Goal: Task Accomplishment & Management: Use online tool/utility

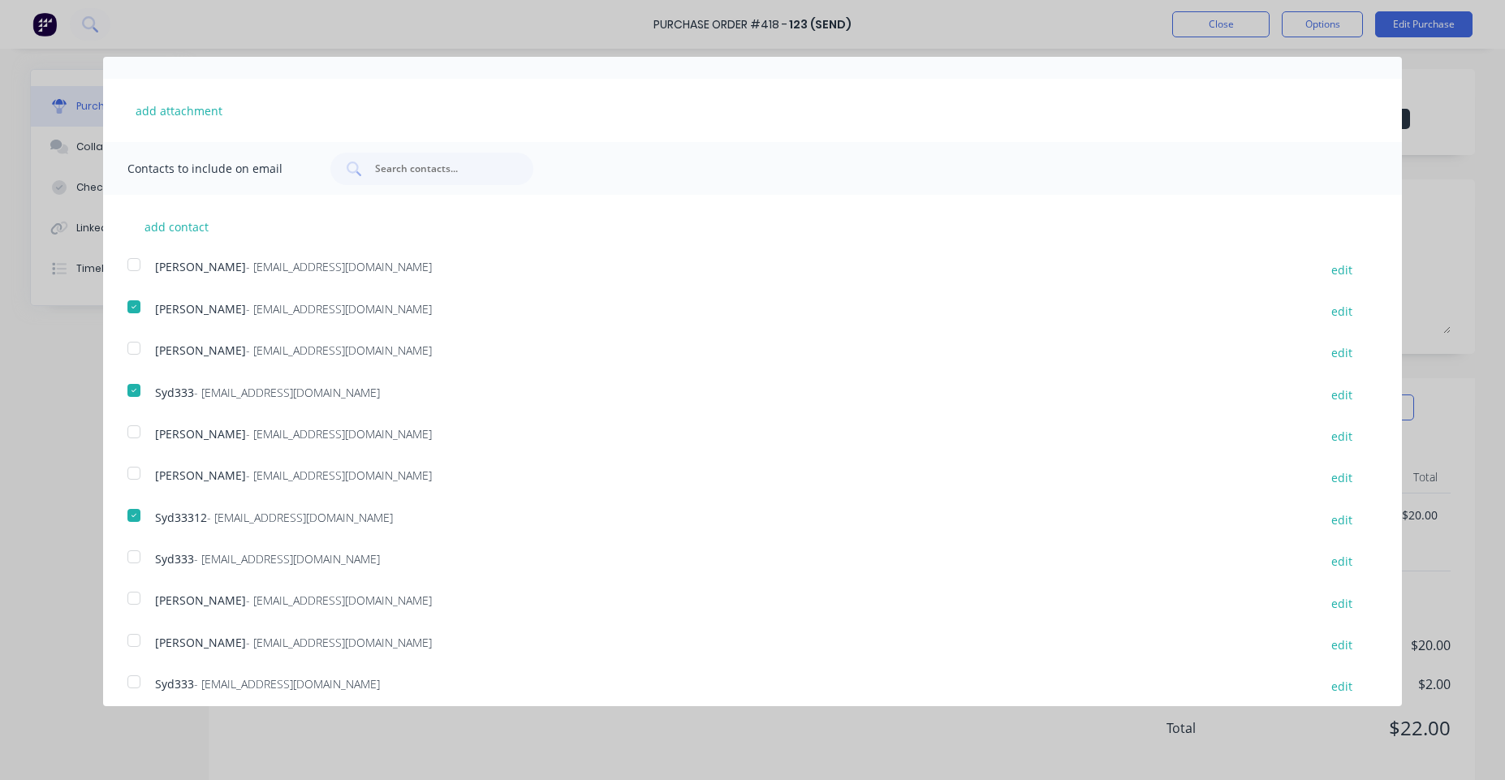
scroll to position [325, 0]
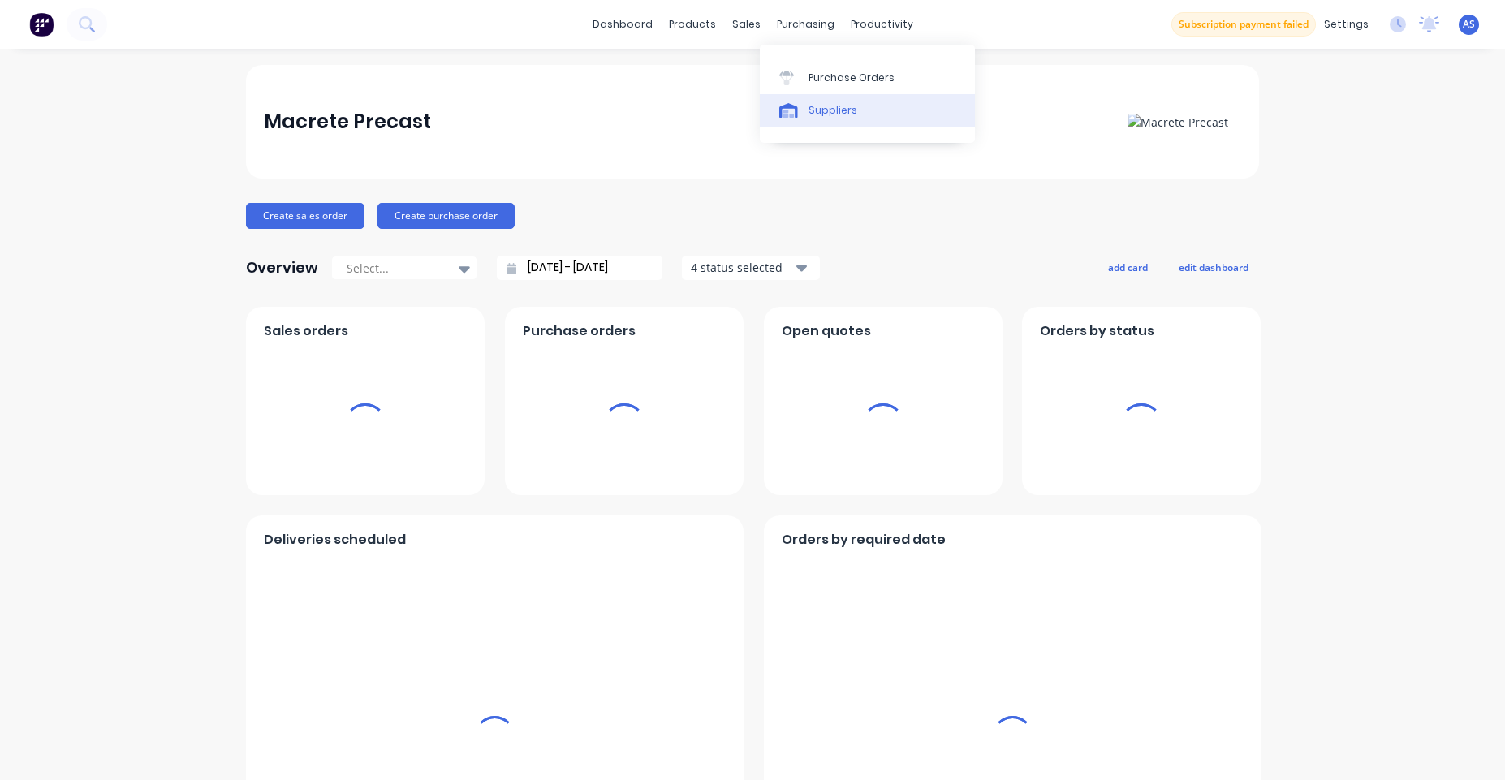
drag, startPoint x: 838, startPoint y: 84, endPoint x: 839, endPoint y: 101, distance: 16.3
click at [839, 85] on link "Purchase Orders" at bounding box center [867, 77] width 215 height 32
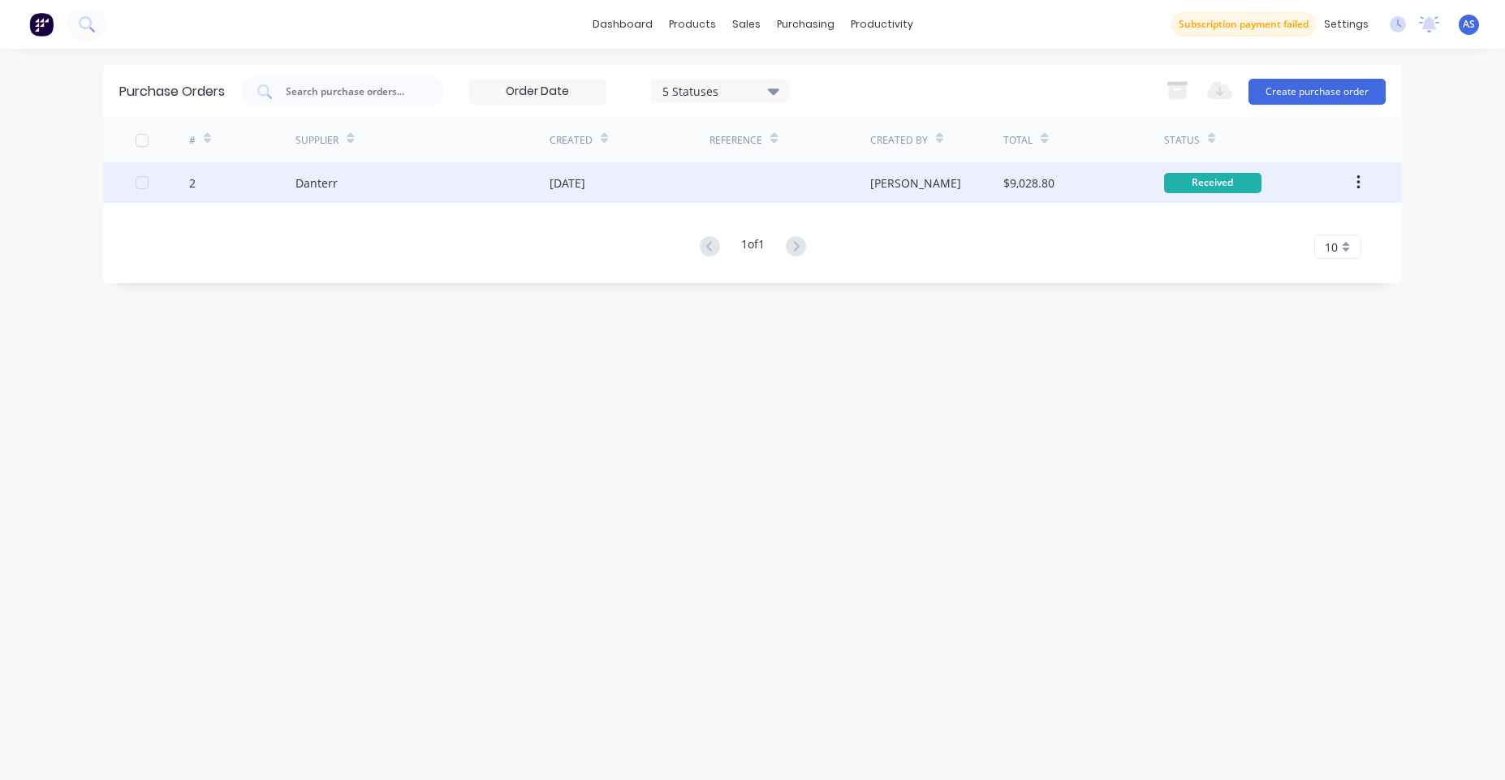
click at [770, 192] on div at bounding box center [789, 182] width 160 height 41
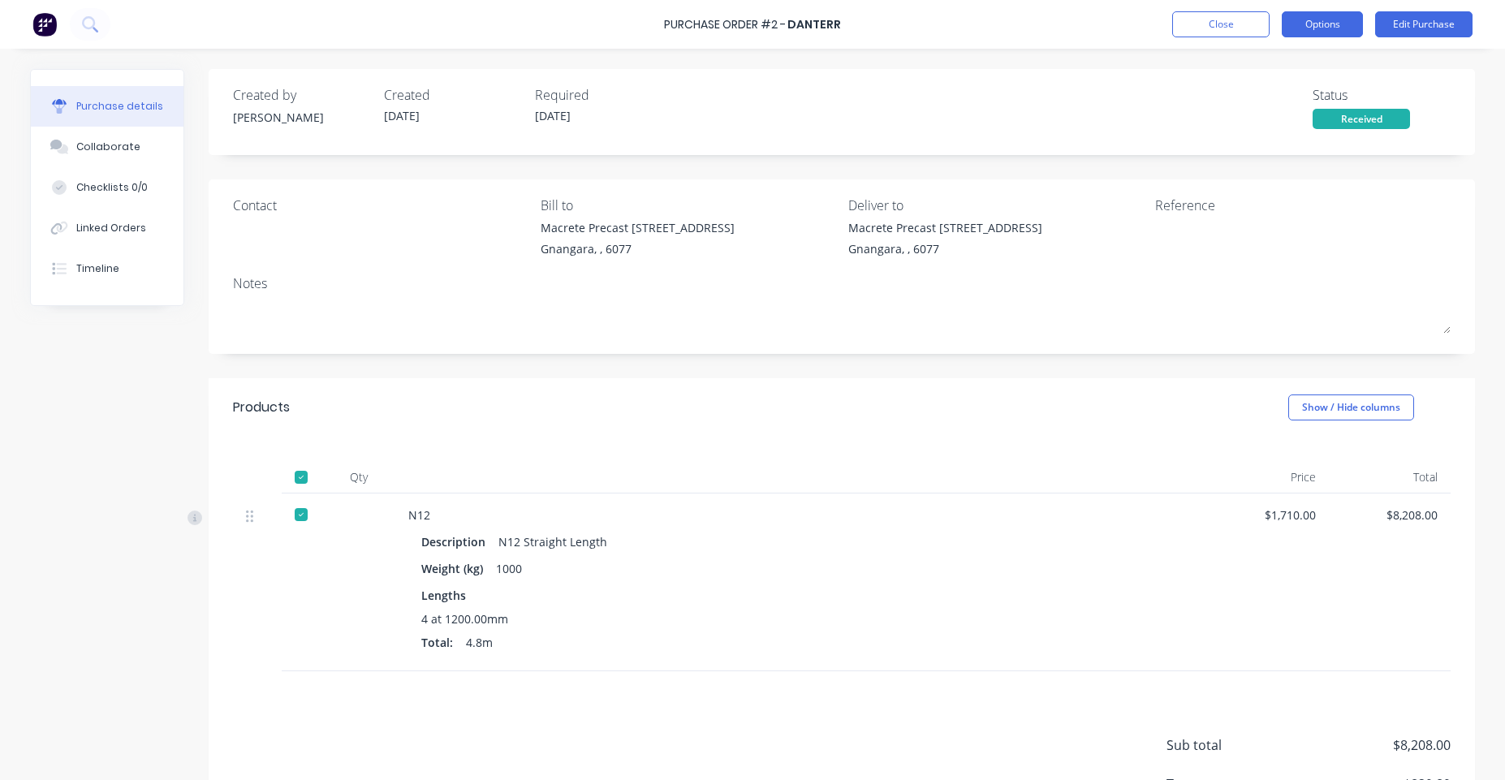
click at [1324, 23] on button "Options" at bounding box center [1321, 24] width 81 height 26
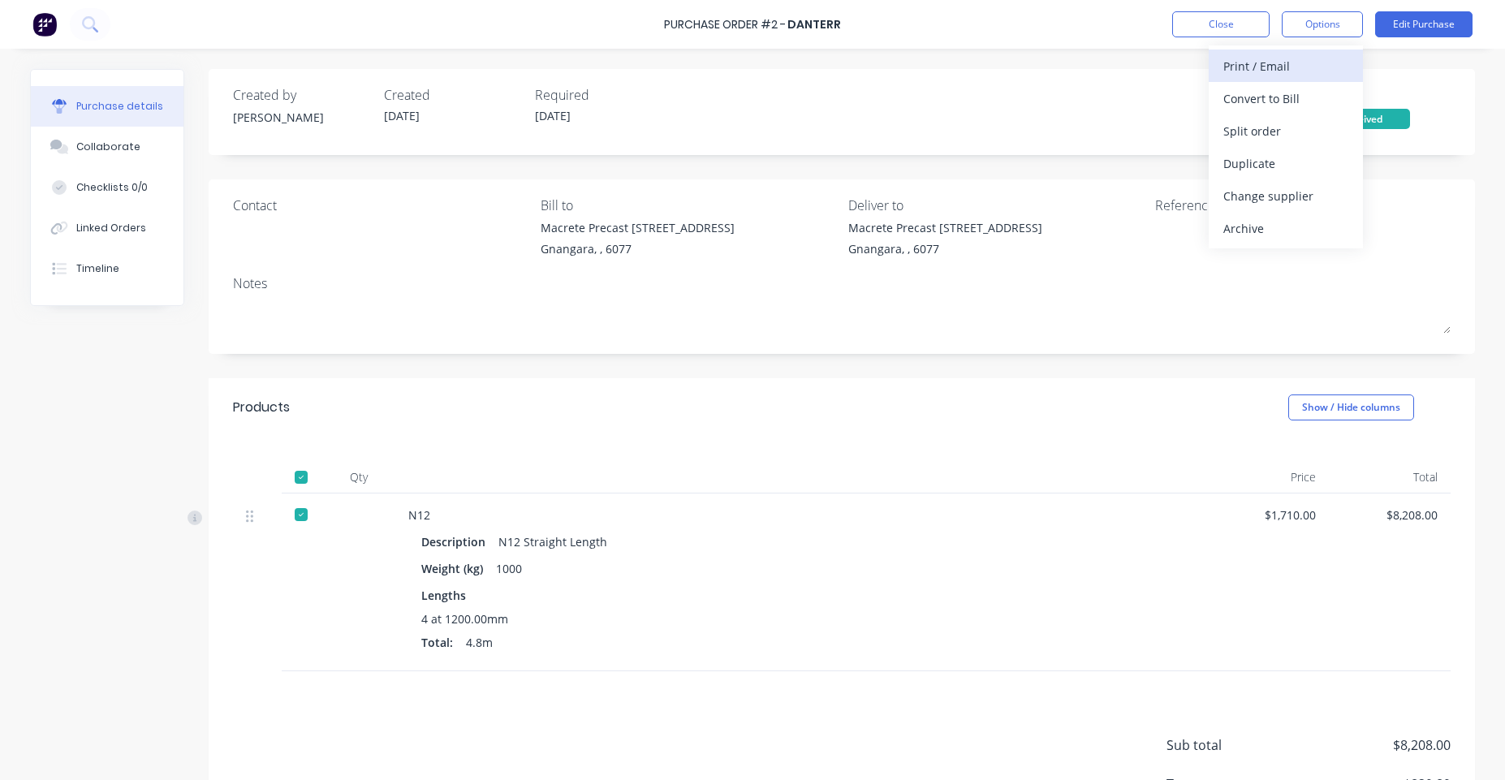
click at [1306, 60] on div "Print / Email" at bounding box center [1285, 66] width 125 height 24
click at [1237, 90] on div "With pricing" at bounding box center [1285, 99] width 125 height 24
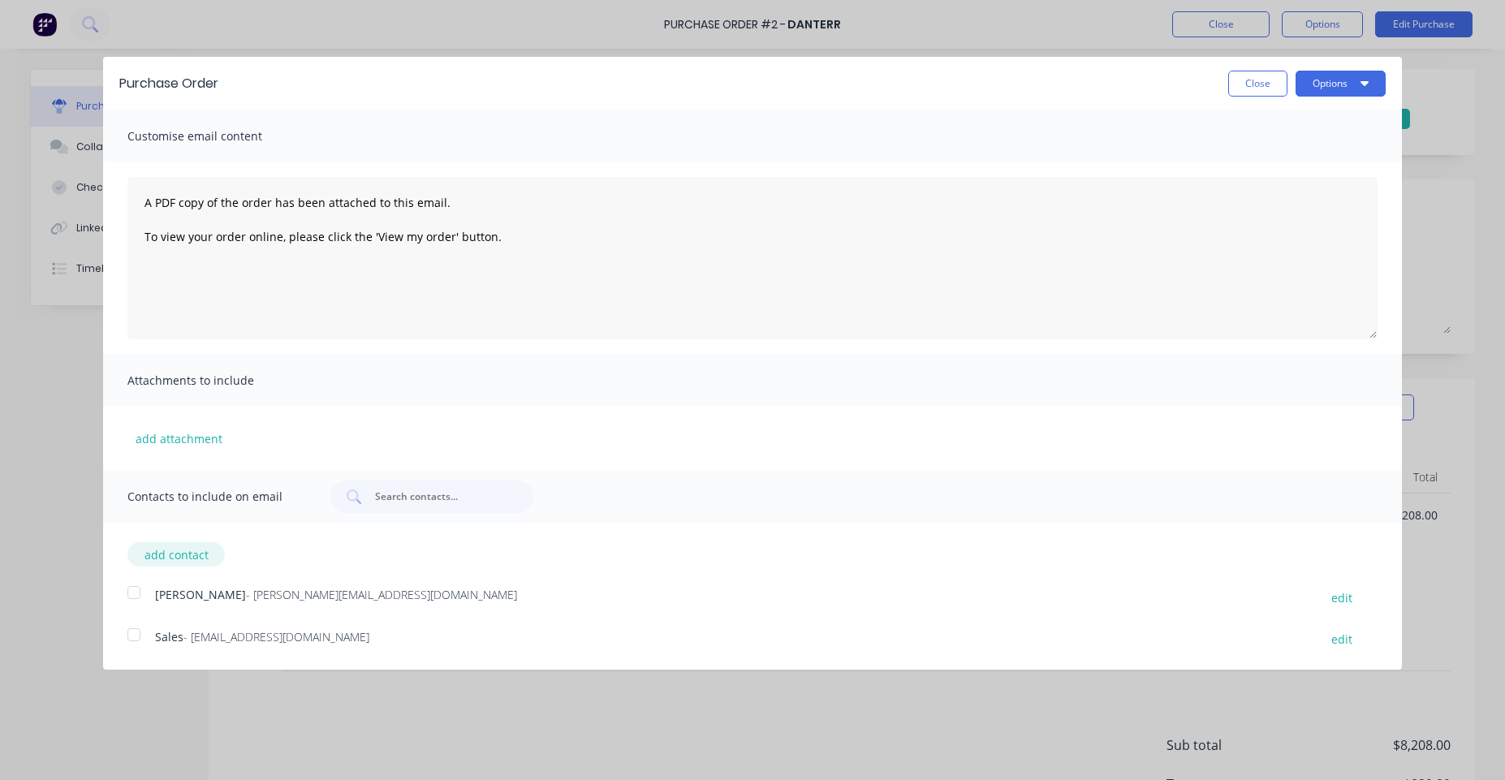
click at [204, 561] on button "add contact" at bounding box center [175, 554] width 97 height 24
select select "AU"
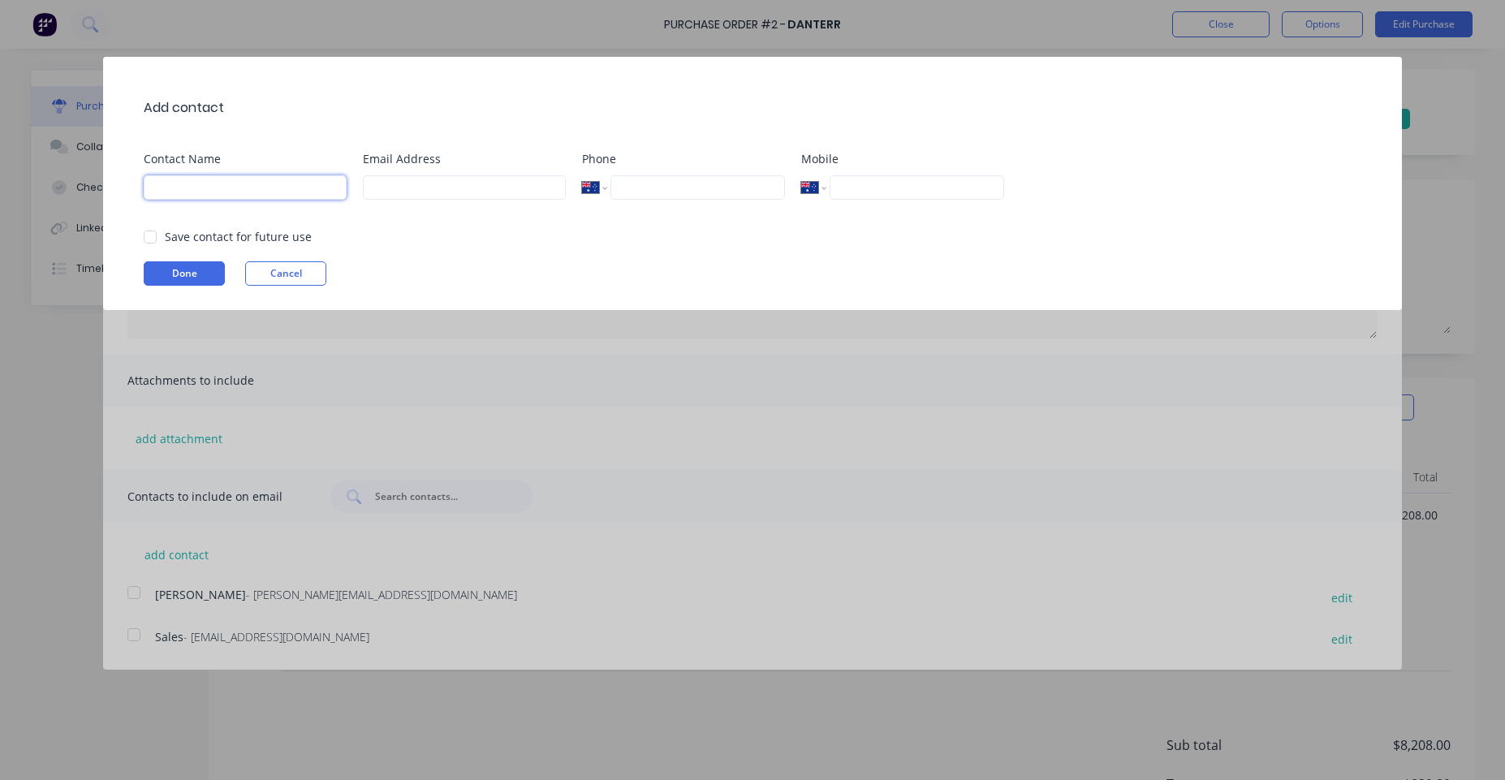
click at [293, 179] on input at bounding box center [245, 187] width 203 height 24
type input "Test"
click at [144, 235] on div at bounding box center [150, 237] width 32 height 32
type input "angelo@factory.app"
click at [166, 261] on button "Done" at bounding box center [184, 273] width 81 height 24
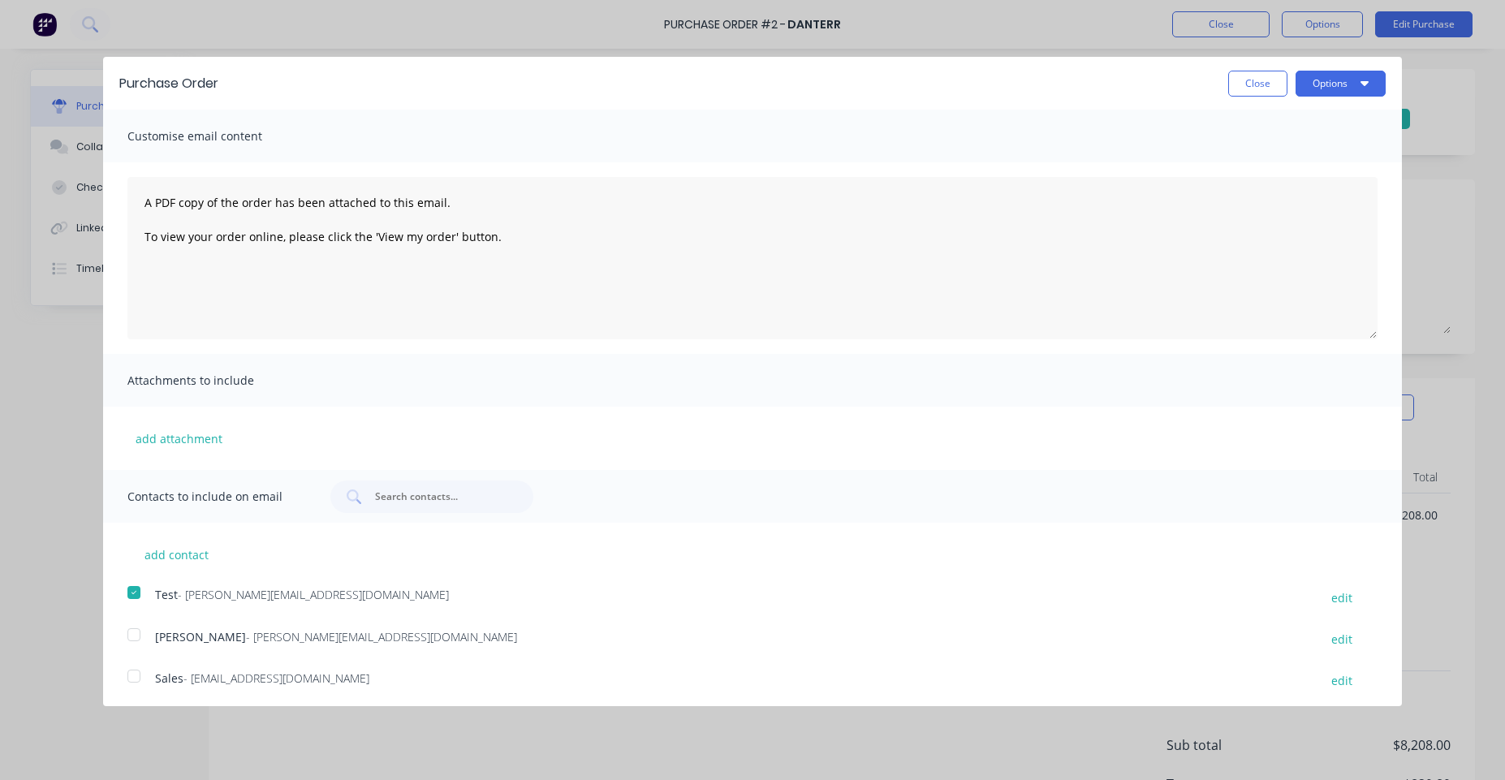
scroll to position [5, 0]
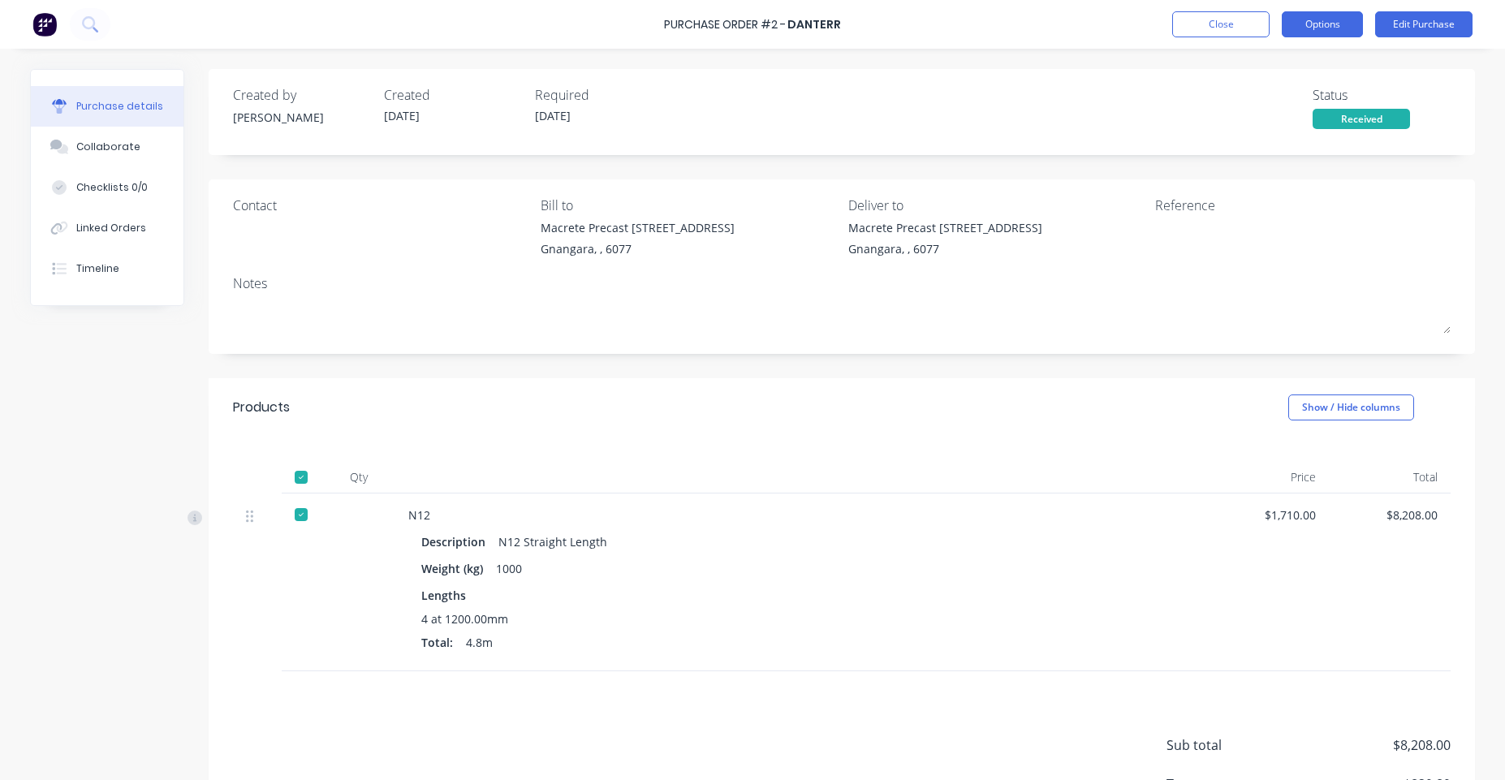
click at [1341, 32] on button "Options" at bounding box center [1321, 24] width 81 height 26
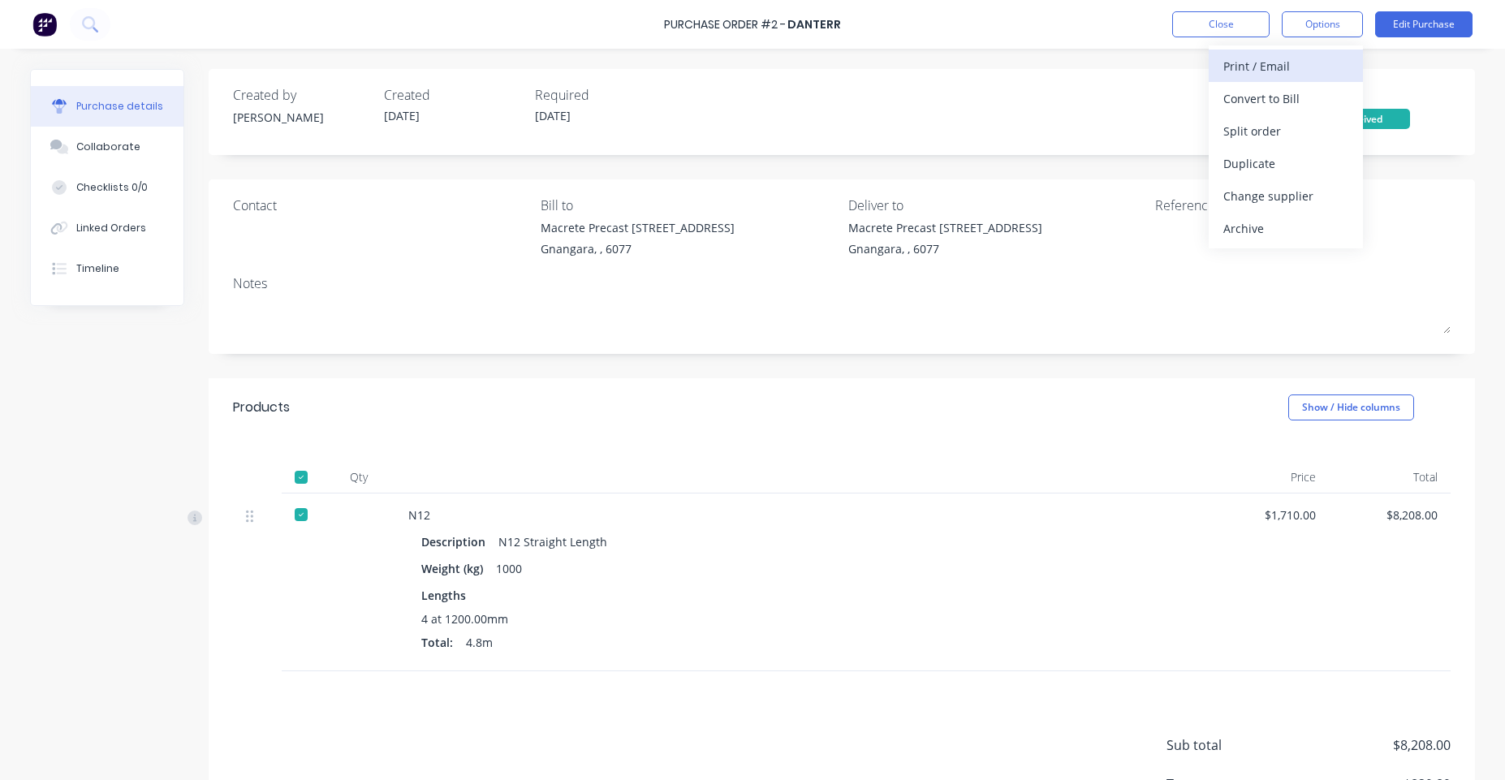
click at [1319, 62] on div "Print / Email" at bounding box center [1285, 66] width 125 height 24
click at [1217, 102] on button "With pricing" at bounding box center [1285, 98] width 154 height 32
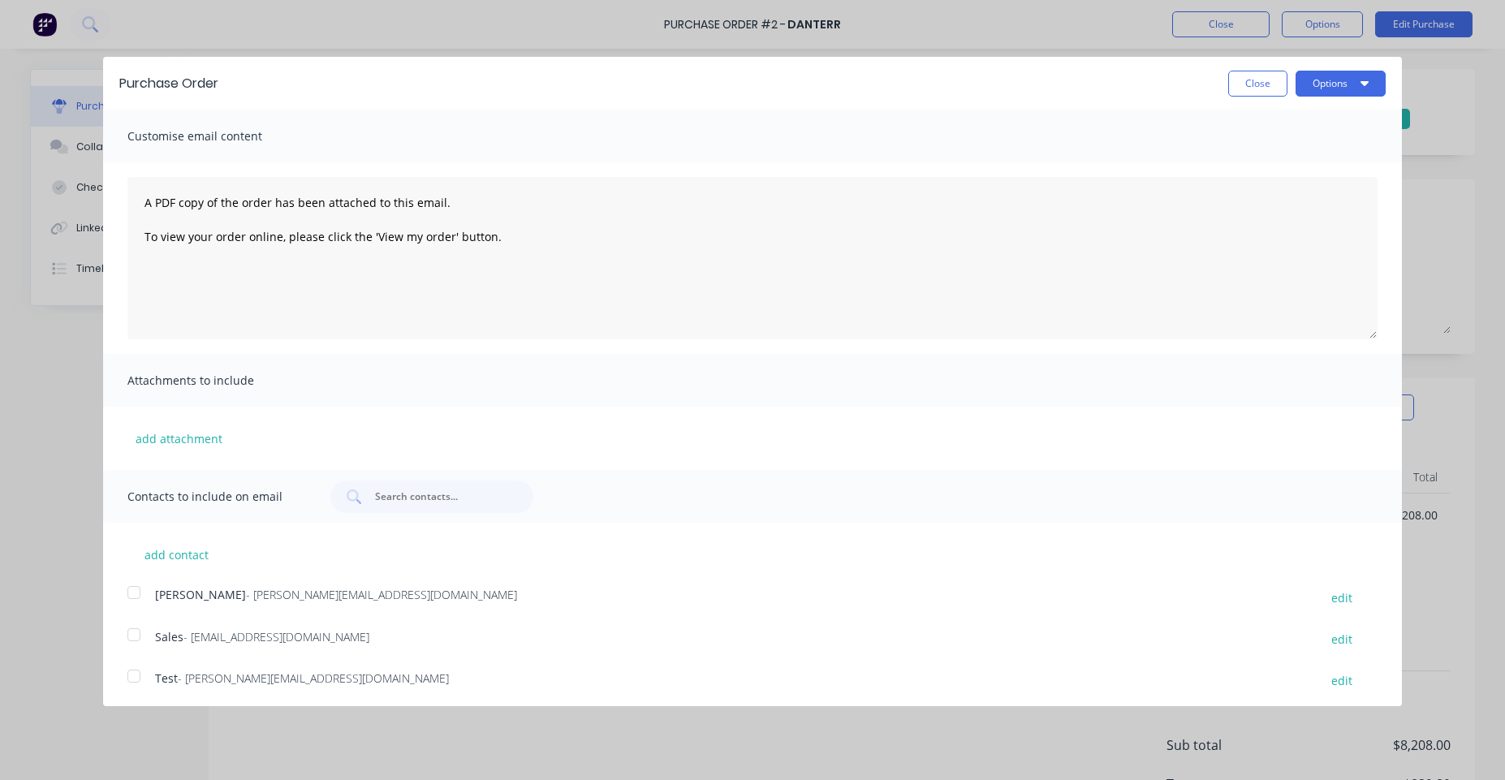
scroll to position [5, 0]
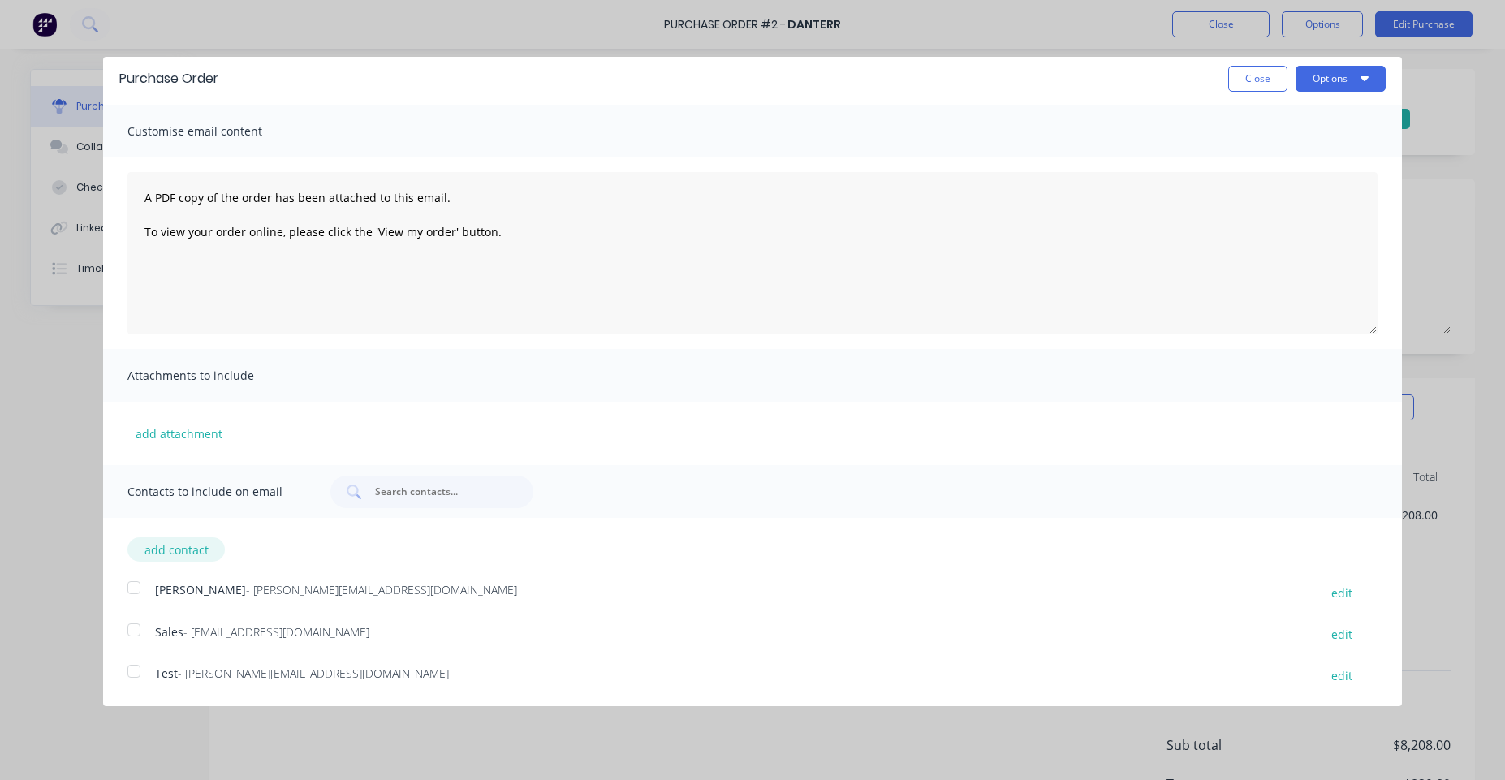
click at [181, 549] on button "add contact" at bounding box center [175, 549] width 97 height 24
select select "AU"
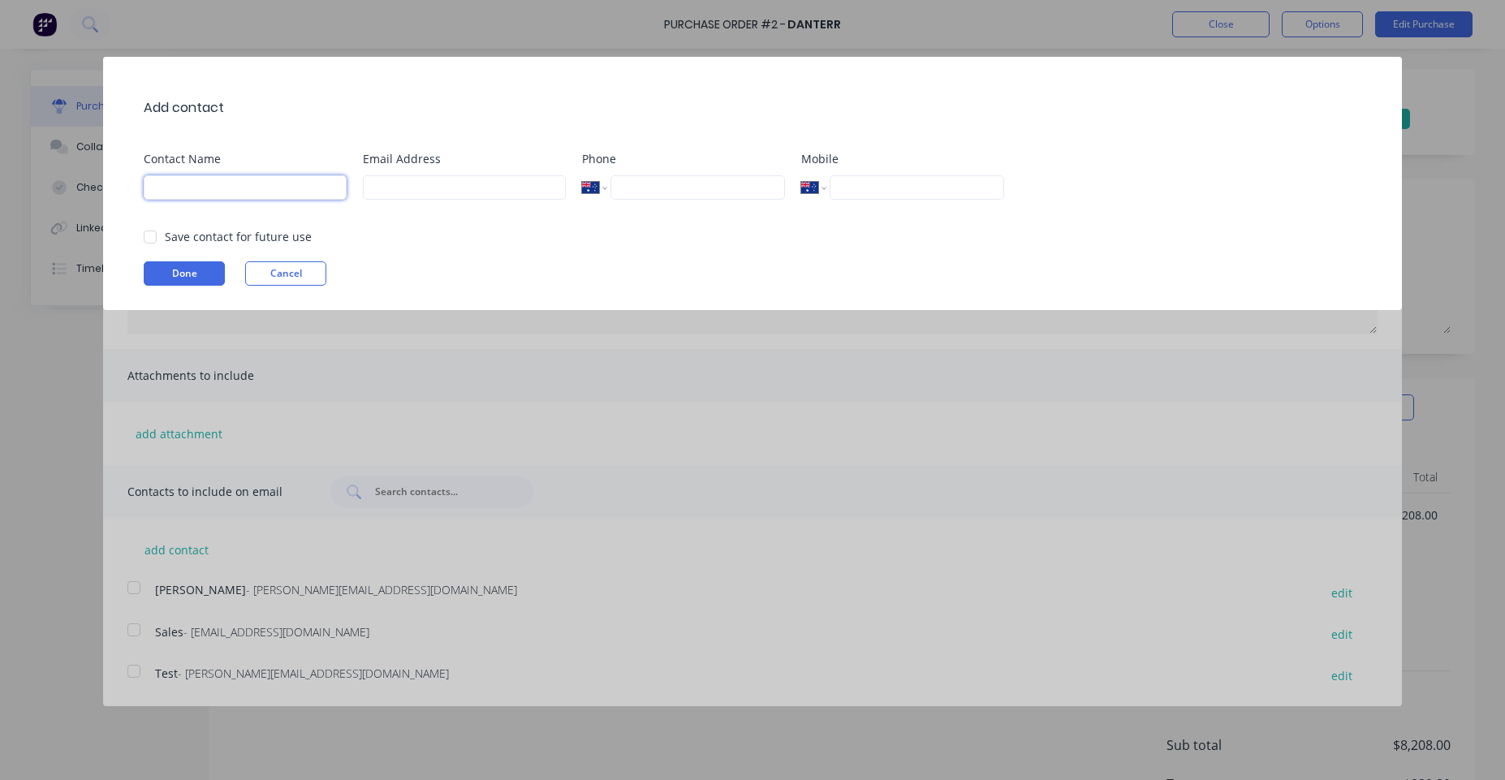
click at [319, 189] on body "Purchase Order #2 - Danterr Close Options Edit Purchase Purchase details Collab…" at bounding box center [752, 390] width 1505 height 780
type input "a"
type input "Syd"
type input "[EMAIL_ADDRESS][DOMAIN_NAME]"
click at [193, 282] on button "Done" at bounding box center [184, 273] width 81 height 24
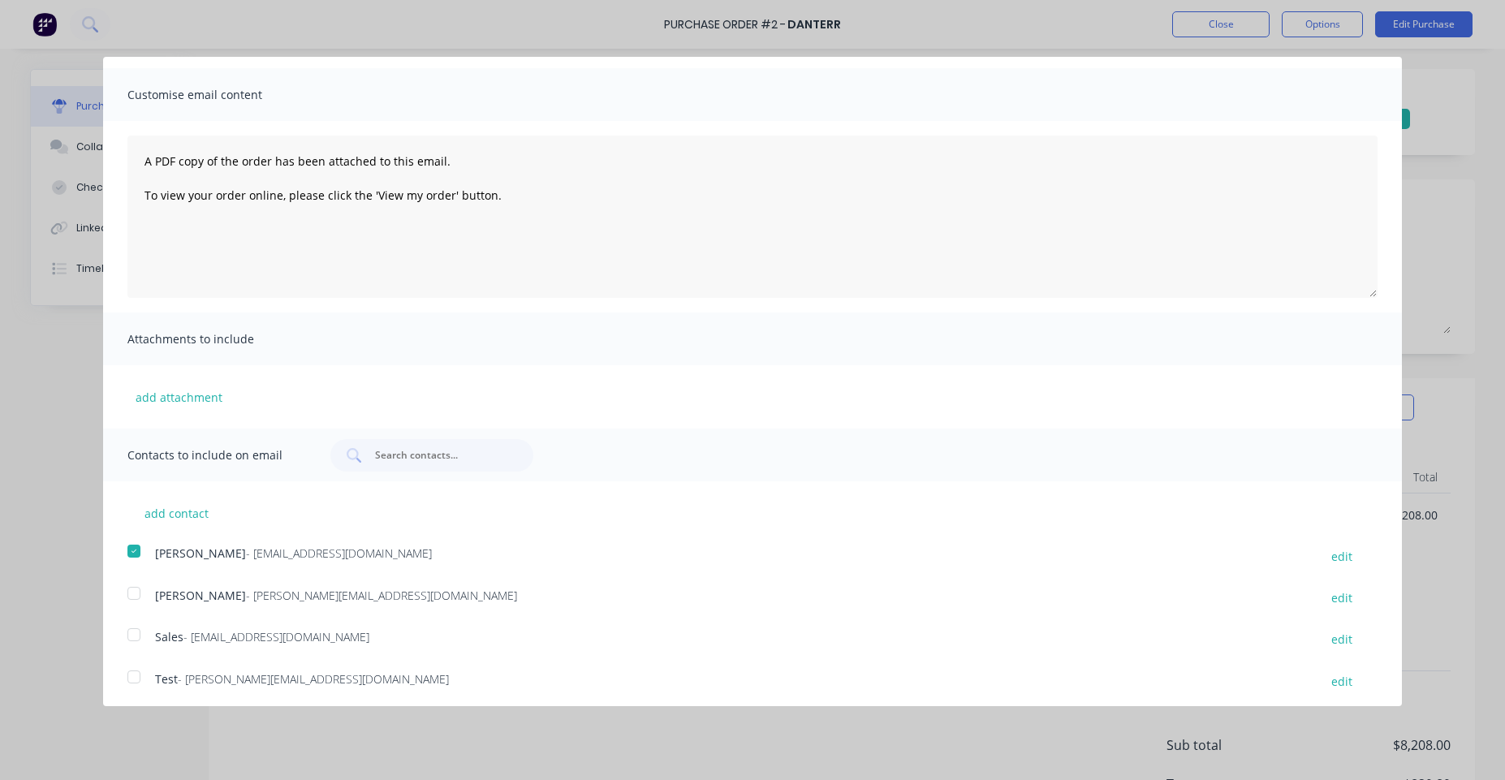
scroll to position [47, 0]
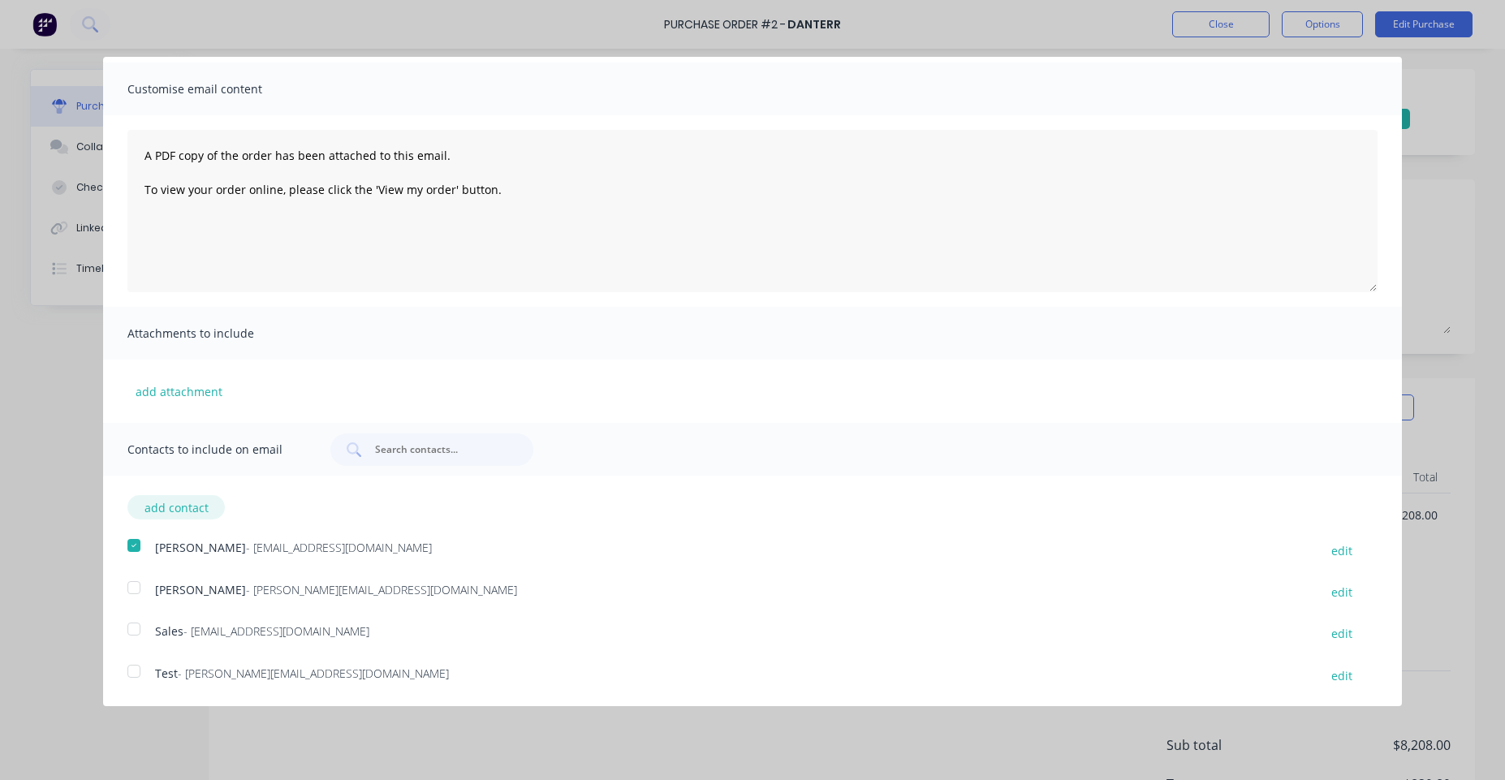
click at [196, 508] on button "add contact" at bounding box center [175, 507] width 97 height 24
select select "AU"
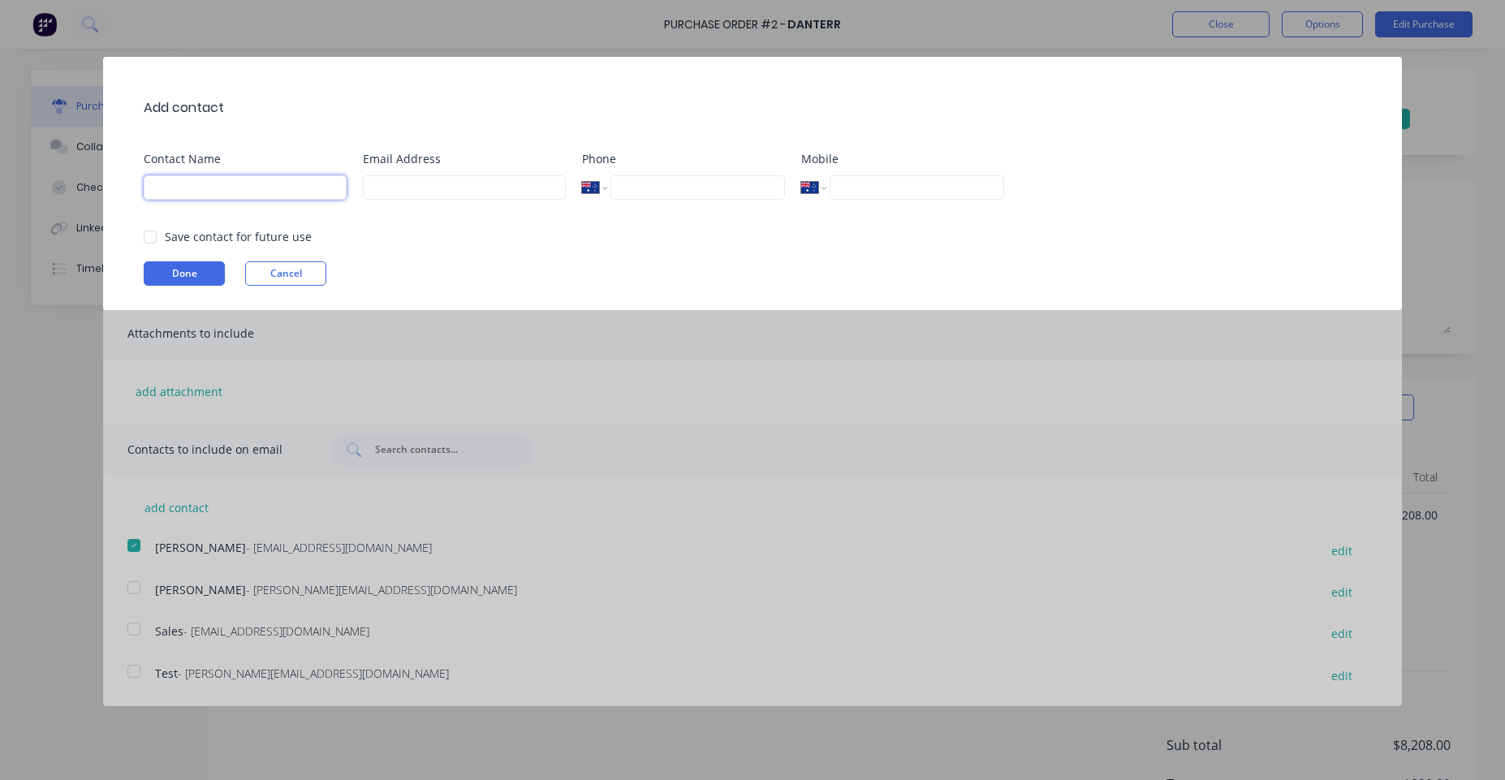
click at [257, 196] on input at bounding box center [245, 187] width 203 height 24
type input "Peter"
type input "peter@factory.app"
click at [208, 281] on button "Done" at bounding box center [184, 273] width 81 height 24
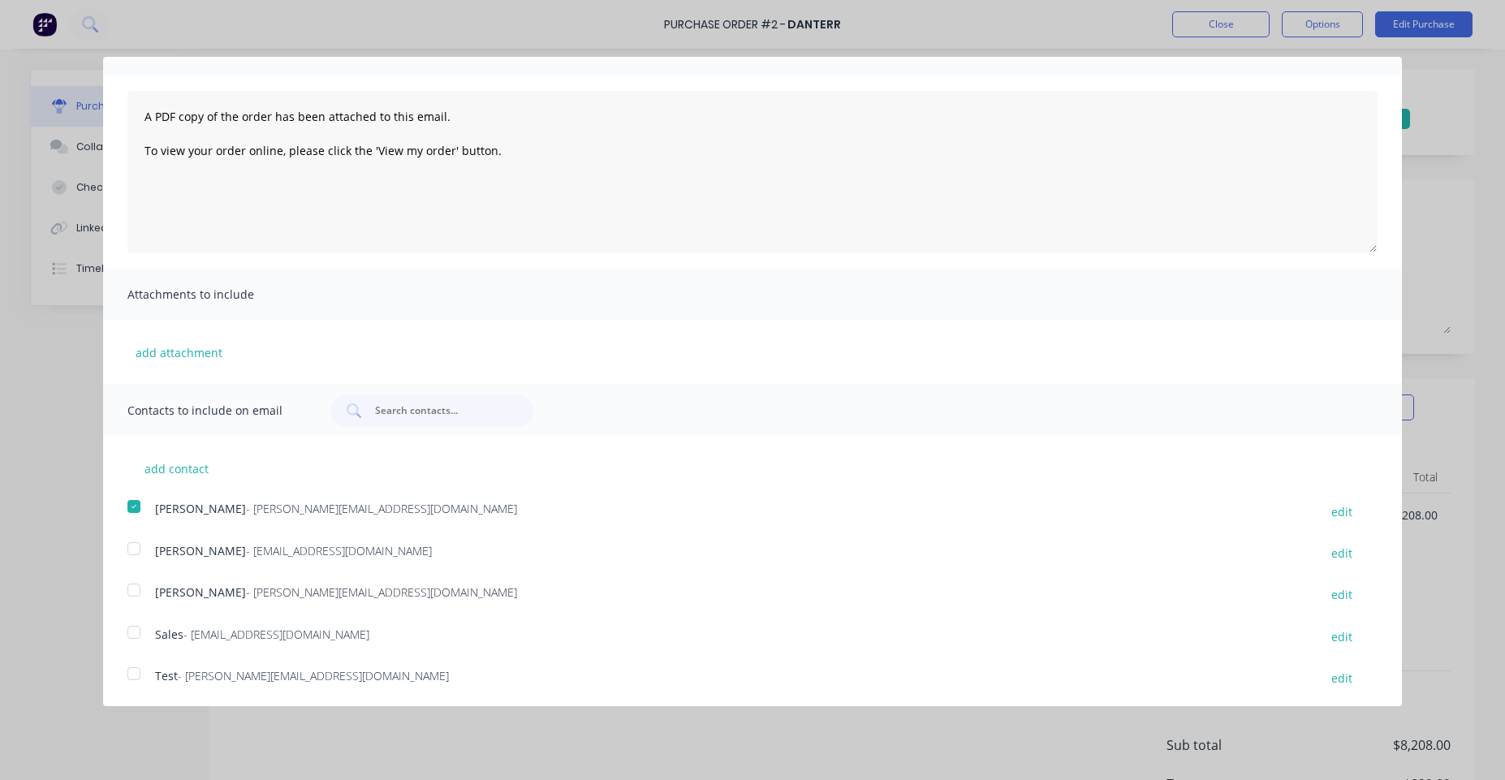
scroll to position [88, 0]
click at [125, 505] on div at bounding box center [134, 504] width 32 height 32
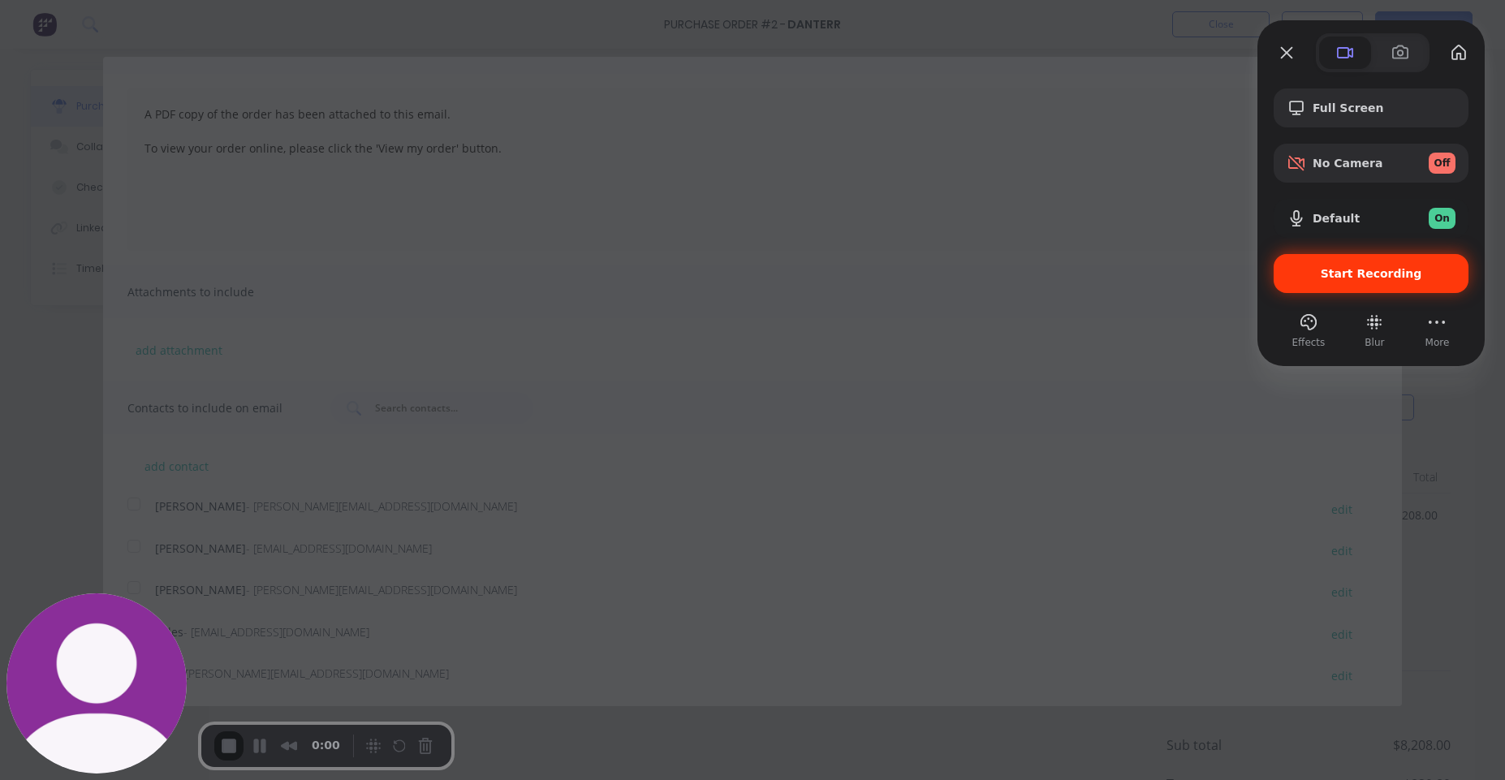
click at [1377, 277] on span "Start Recording" at bounding box center [1370, 273] width 101 height 13
click at [1328, 276] on span "Start Recording" at bounding box center [1370, 273] width 101 height 13
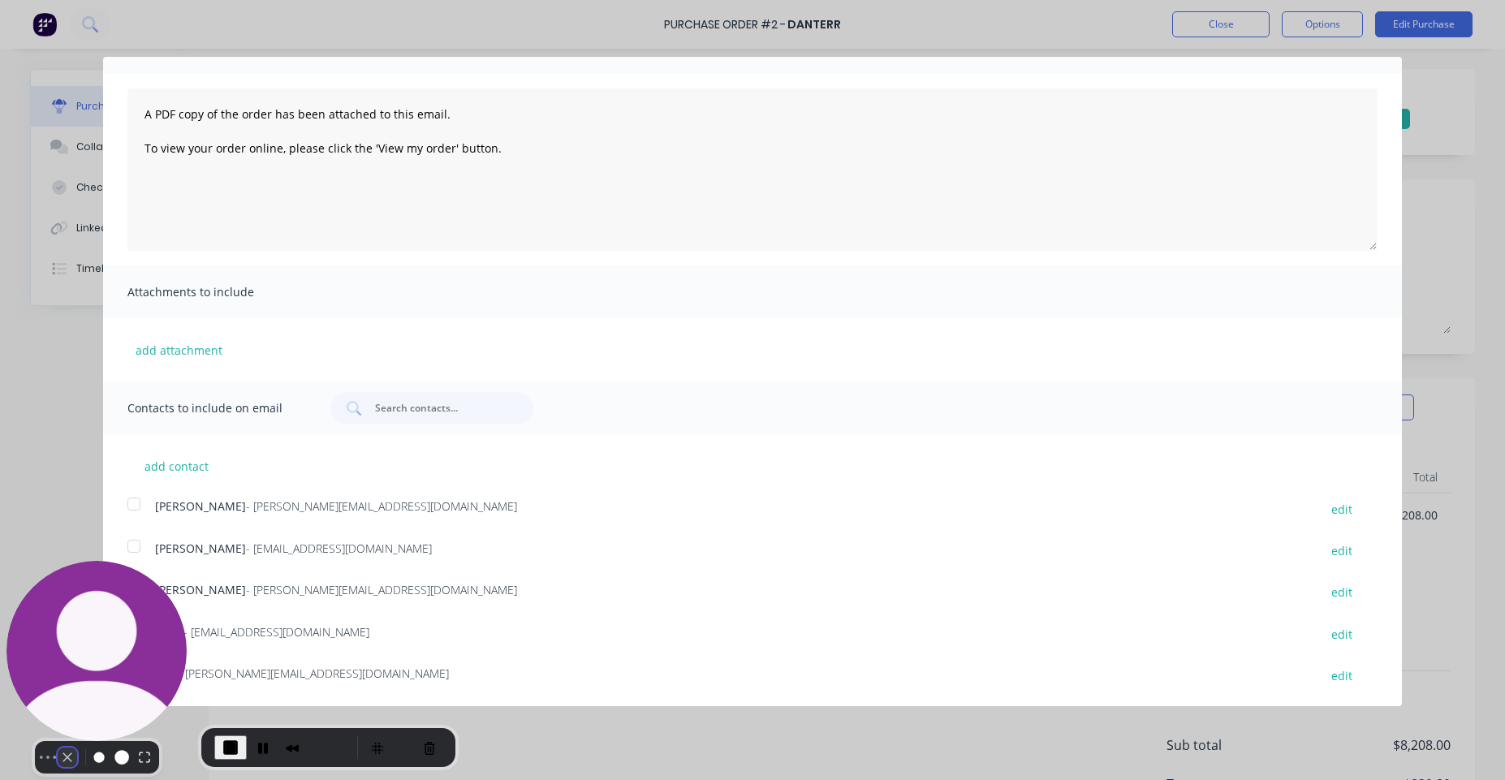
click at [62, 748] on button "Camera off" at bounding box center [67, 756] width 19 height 19
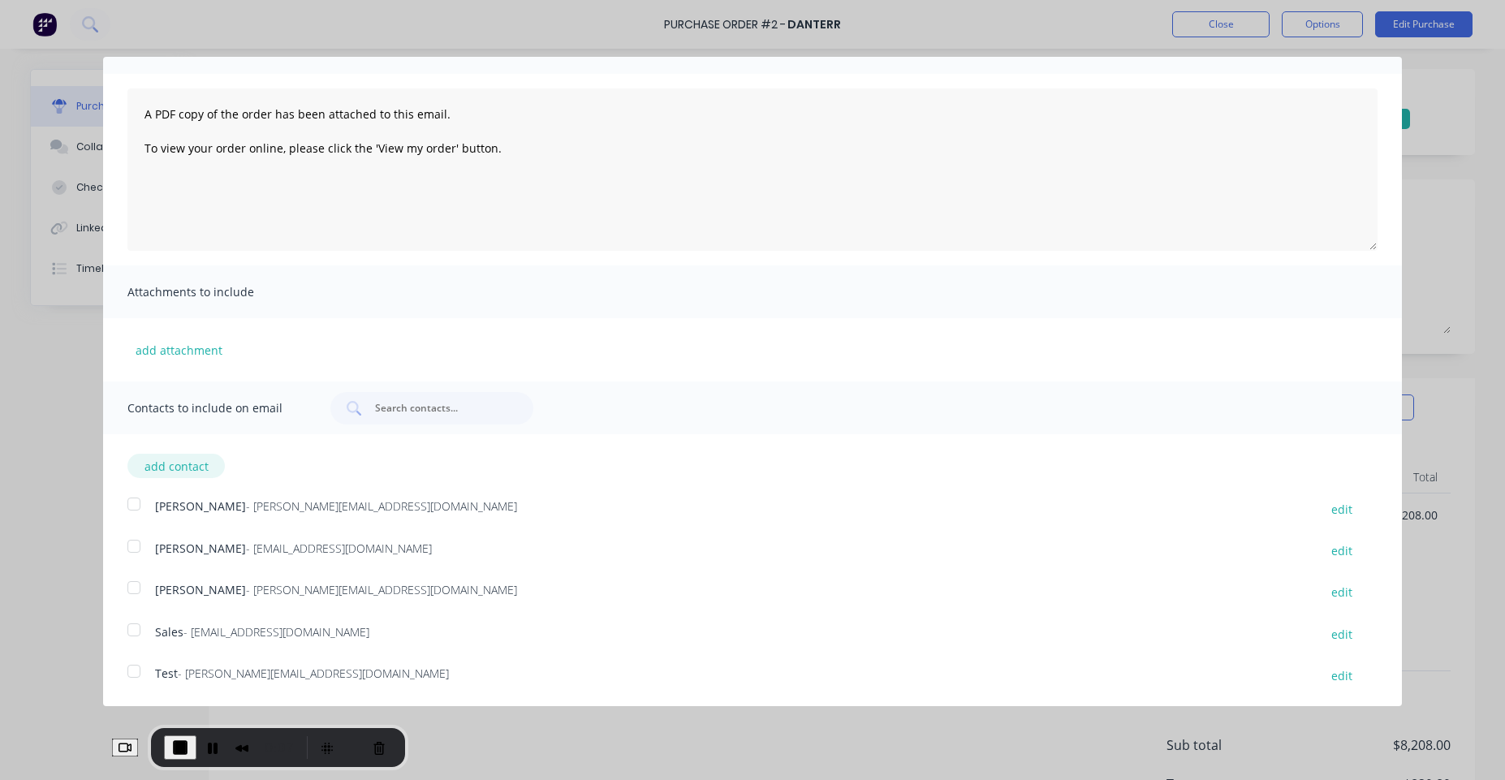
click at [185, 463] on button "add contact" at bounding box center [175, 466] width 97 height 24
select select "AU"
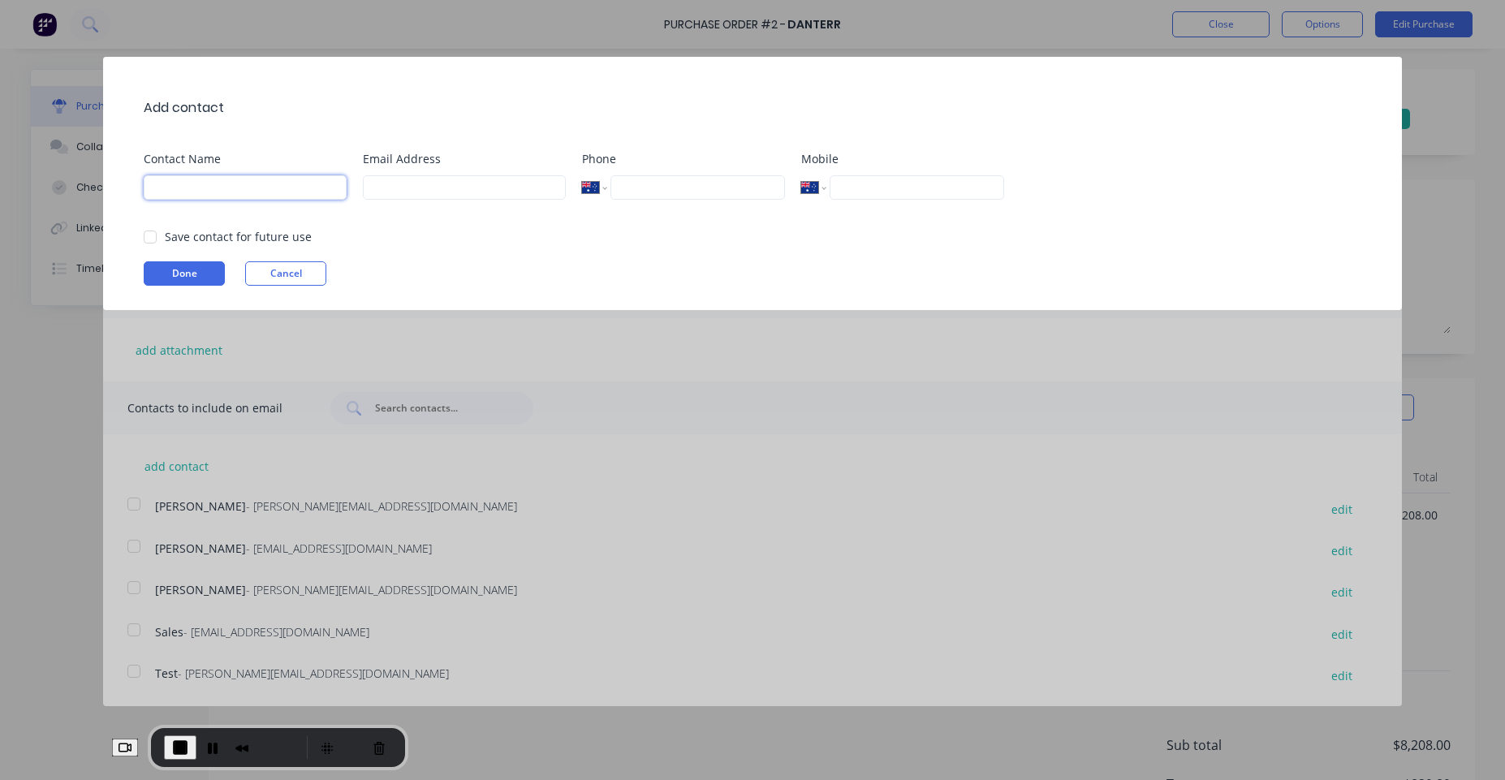
click at [319, 191] on body "Purchase Order #2 - Danterr Close Options Edit Purchase Purchase details Collab…" at bounding box center [752, 390] width 1505 height 780
type input "[PERSON_NAME]"
type input "sydney@factory.app"
click at [162, 274] on button "Done" at bounding box center [184, 273] width 81 height 24
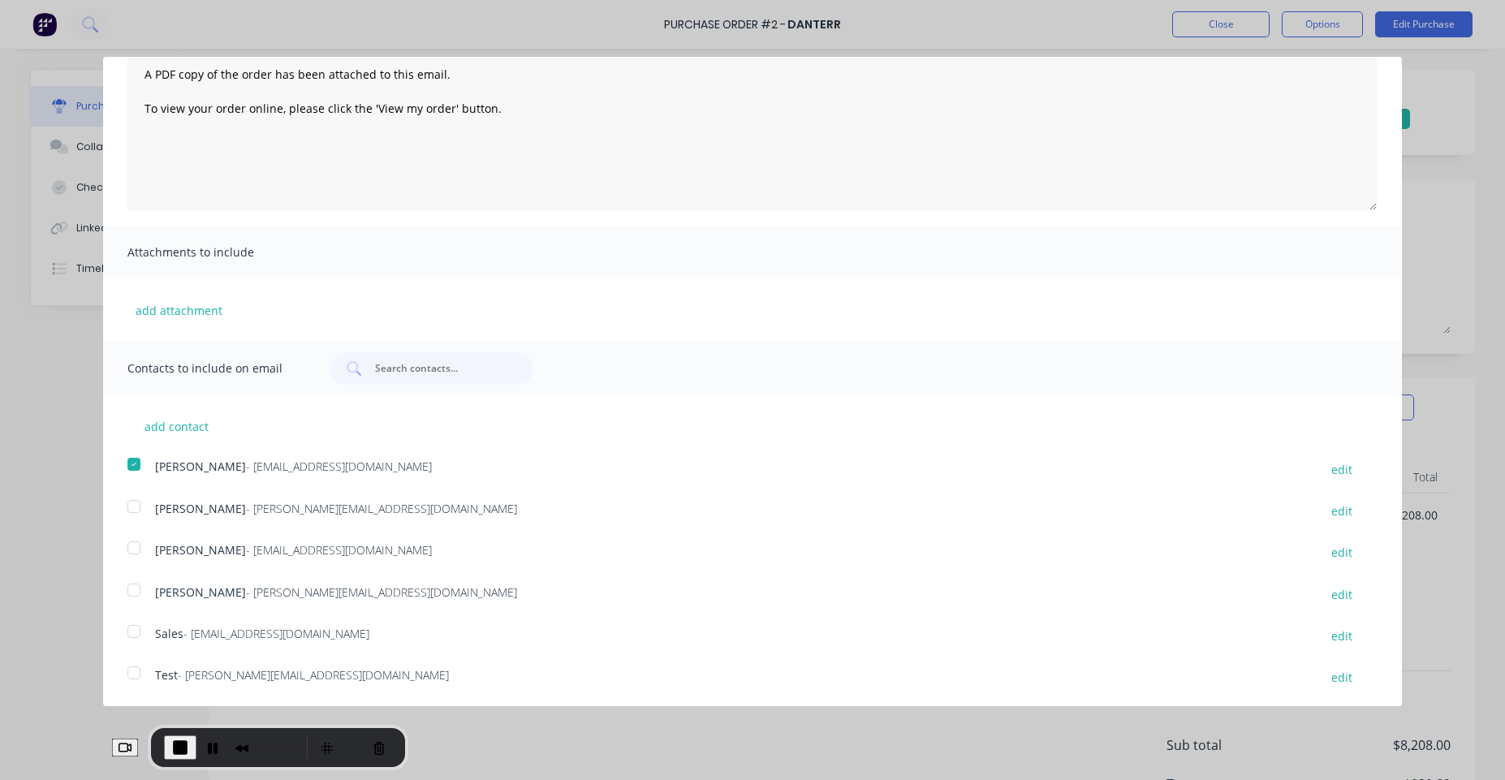
scroll to position [130, 0]
click at [374, 555] on div "Syd - sydney@factory.app" at bounding box center [728, 551] width 1147 height 22
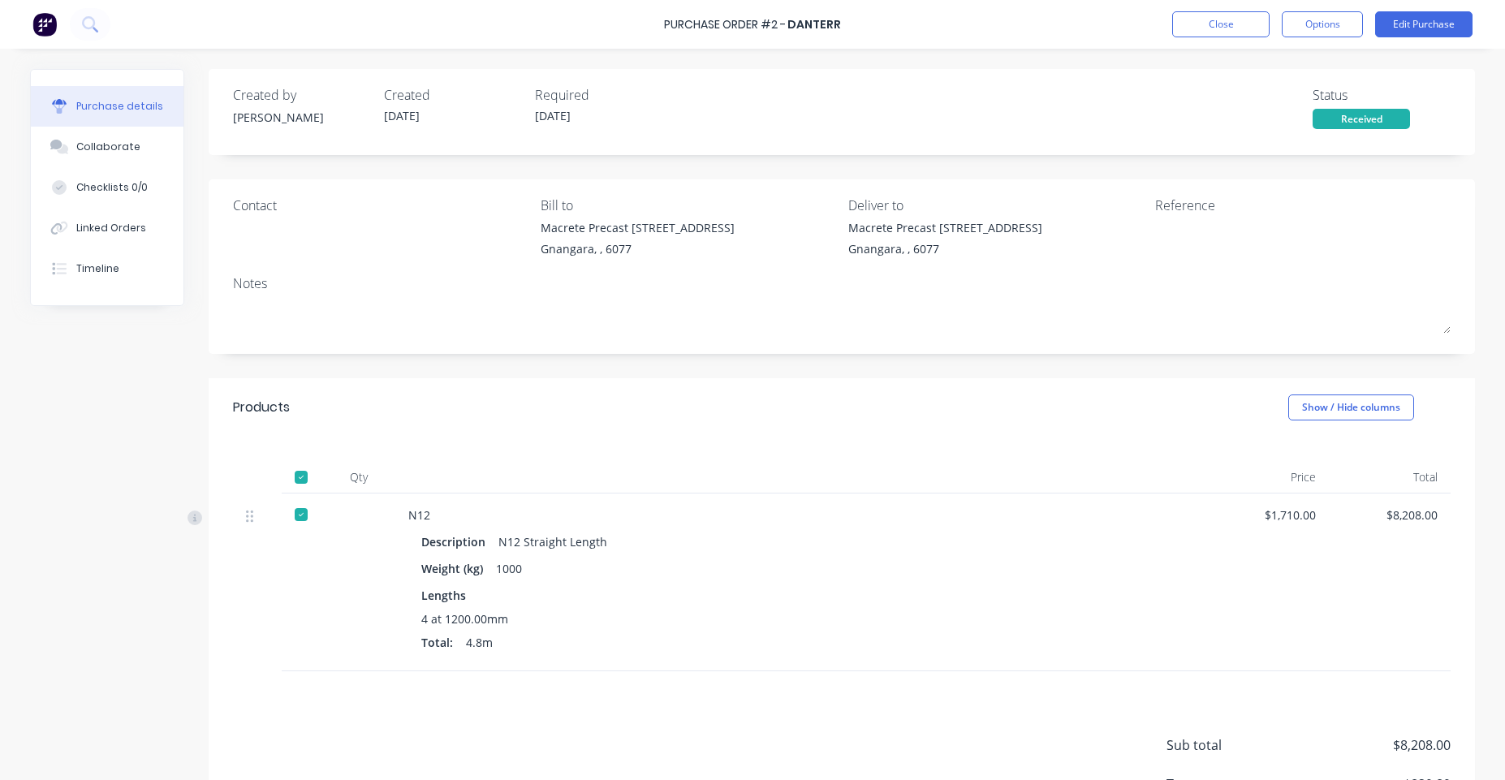
click at [1299, 36] on button "Options" at bounding box center [1321, 24] width 81 height 26
click at [1299, 62] on div "Print / Email" at bounding box center [1285, 66] width 125 height 24
click at [1241, 90] on div "With pricing" at bounding box center [1285, 99] width 125 height 24
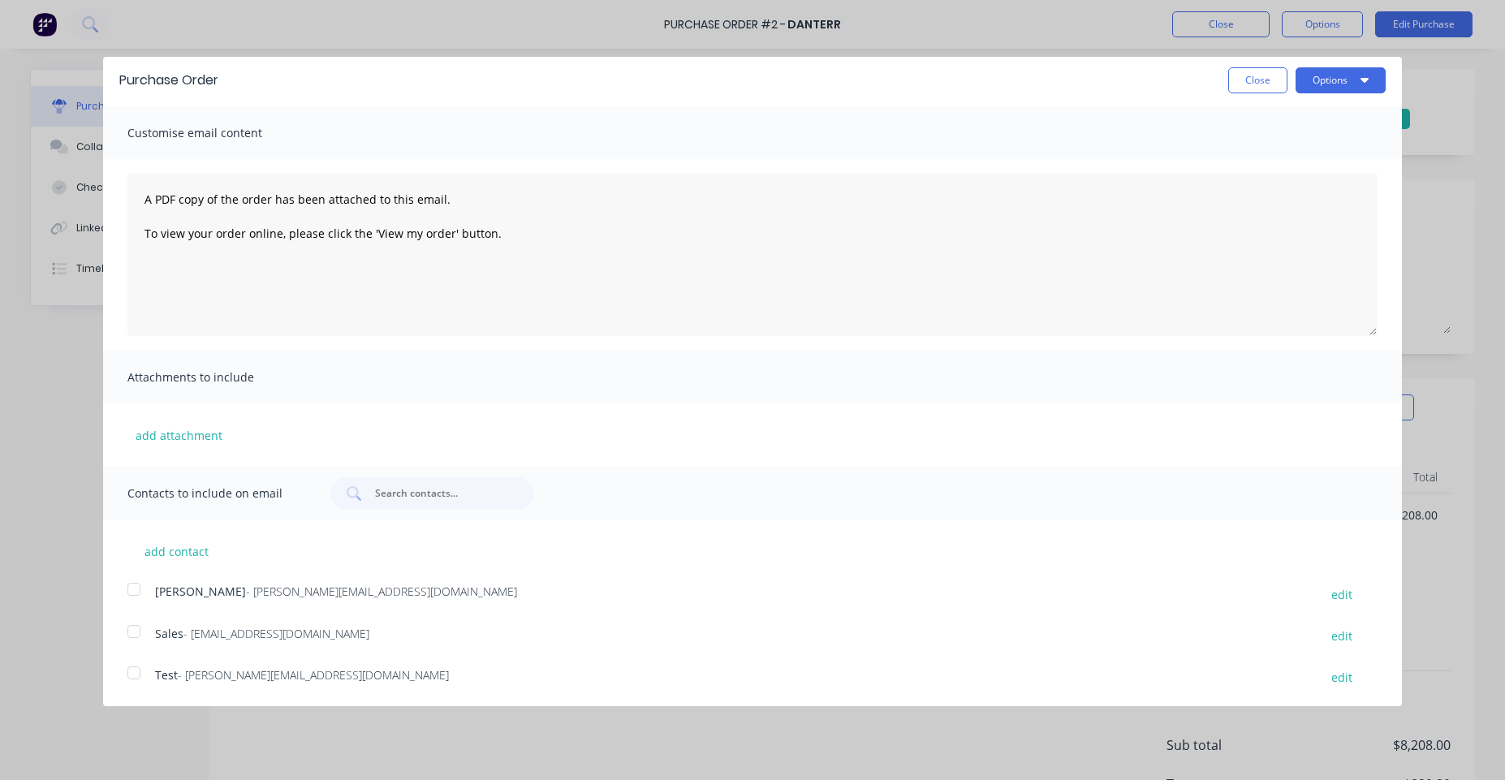
scroll to position [5, 0]
click at [201, 554] on button "add contact" at bounding box center [175, 549] width 97 height 24
select select "AU"
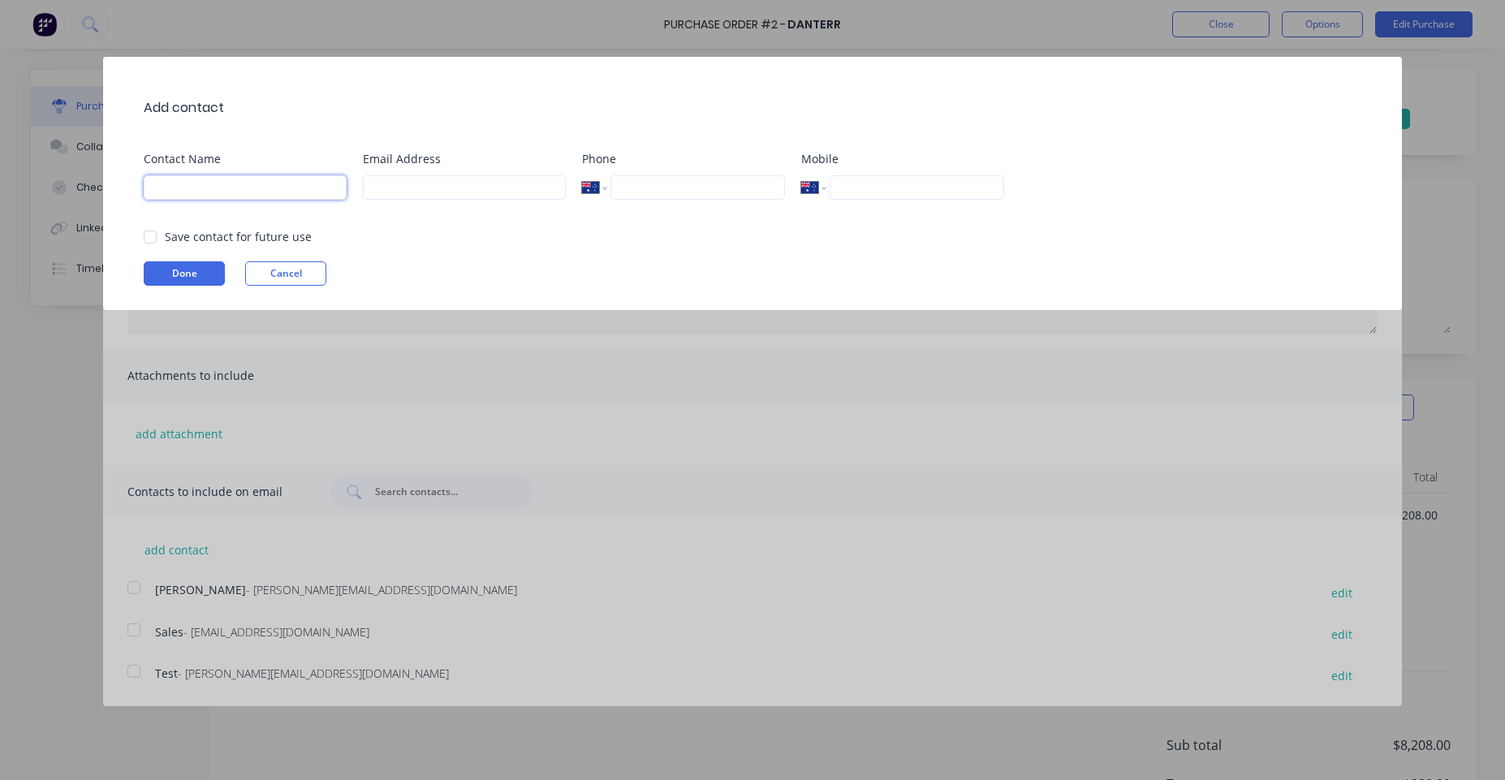
click at [279, 184] on input at bounding box center [245, 187] width 203 height 24
type input "a"
click at [153, 185] on input "[GEOGRAPHIC_DATA]" at bounding box center [245, 187] width 203 height 24
type input "[GEOGRAPHIC_DATA]"
click at [415, 183] on input at bounding box center [464, 187] width 203 height 24
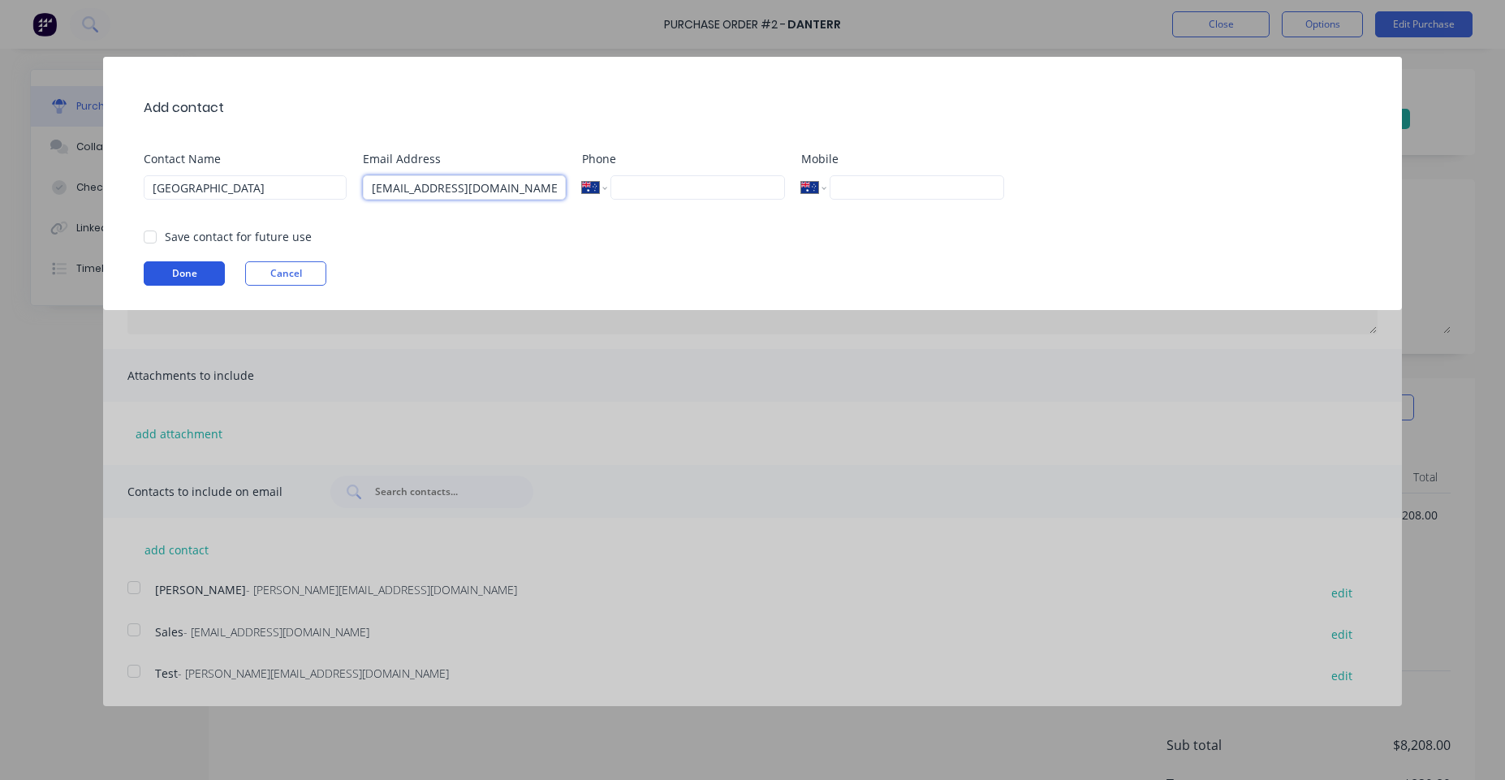
type input "sydney@factory.app"
click at [199, 272] on button "Done" at bounding box center [184, 273] width 81 height 24
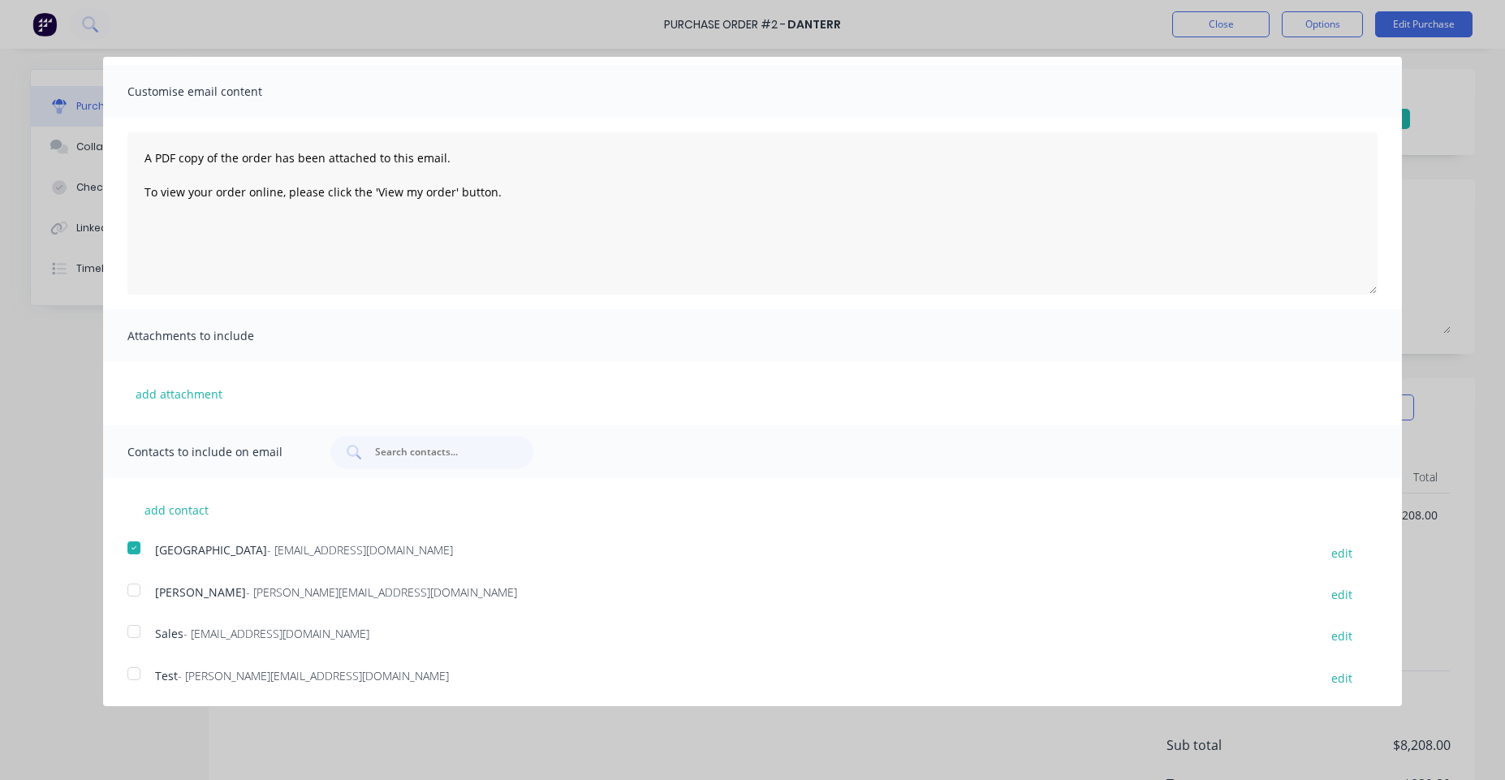
scroll to position [47, 0]
click at [203, 502] on button "add contact" at bounding box center [175, 507] width 97 height 24
select select "AU"
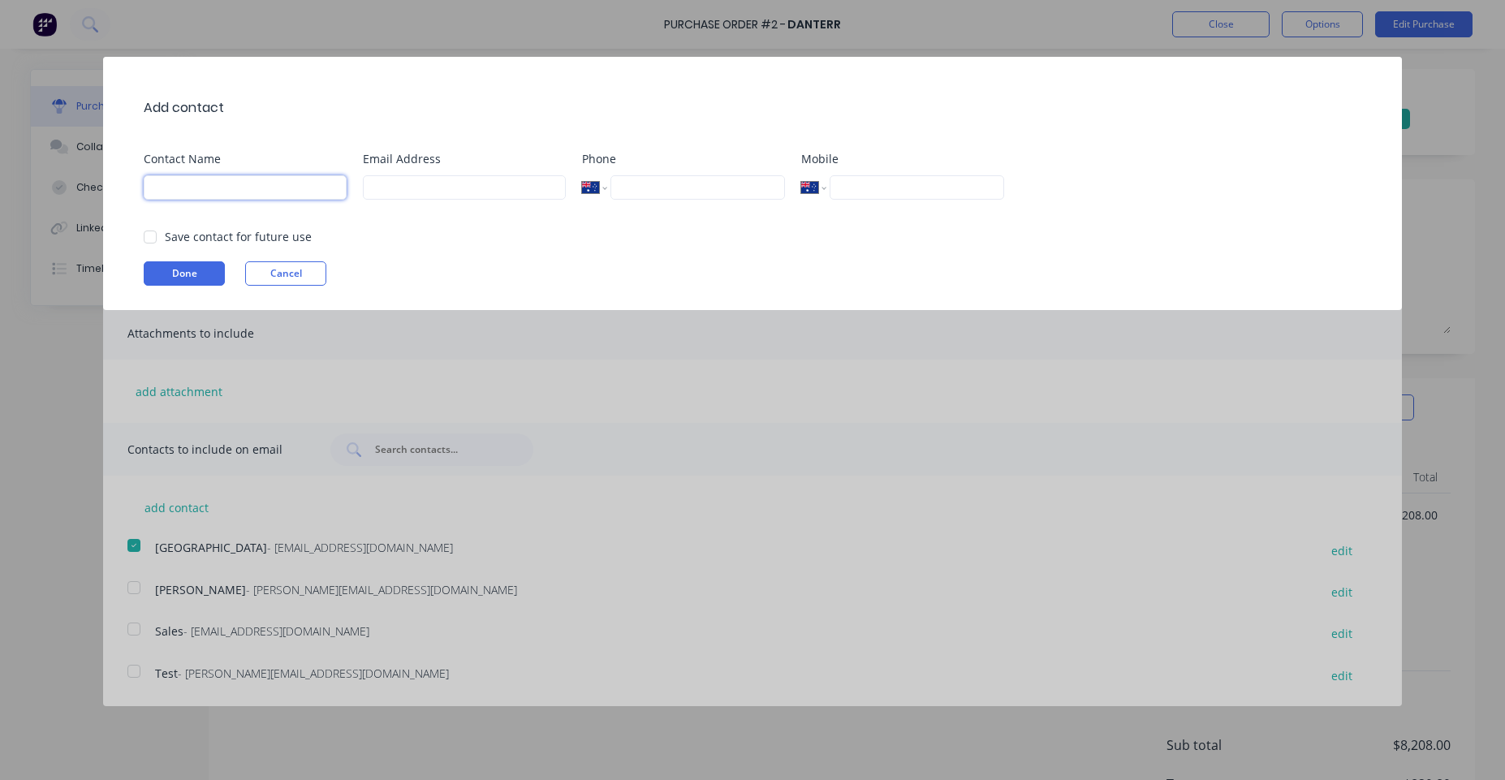
click at [262, 192] on input at bounding box center [245, 187] width 203 height 24
click at [307, 282] on button "Cancel" at bounding box center [285, 273] width 81 height 24
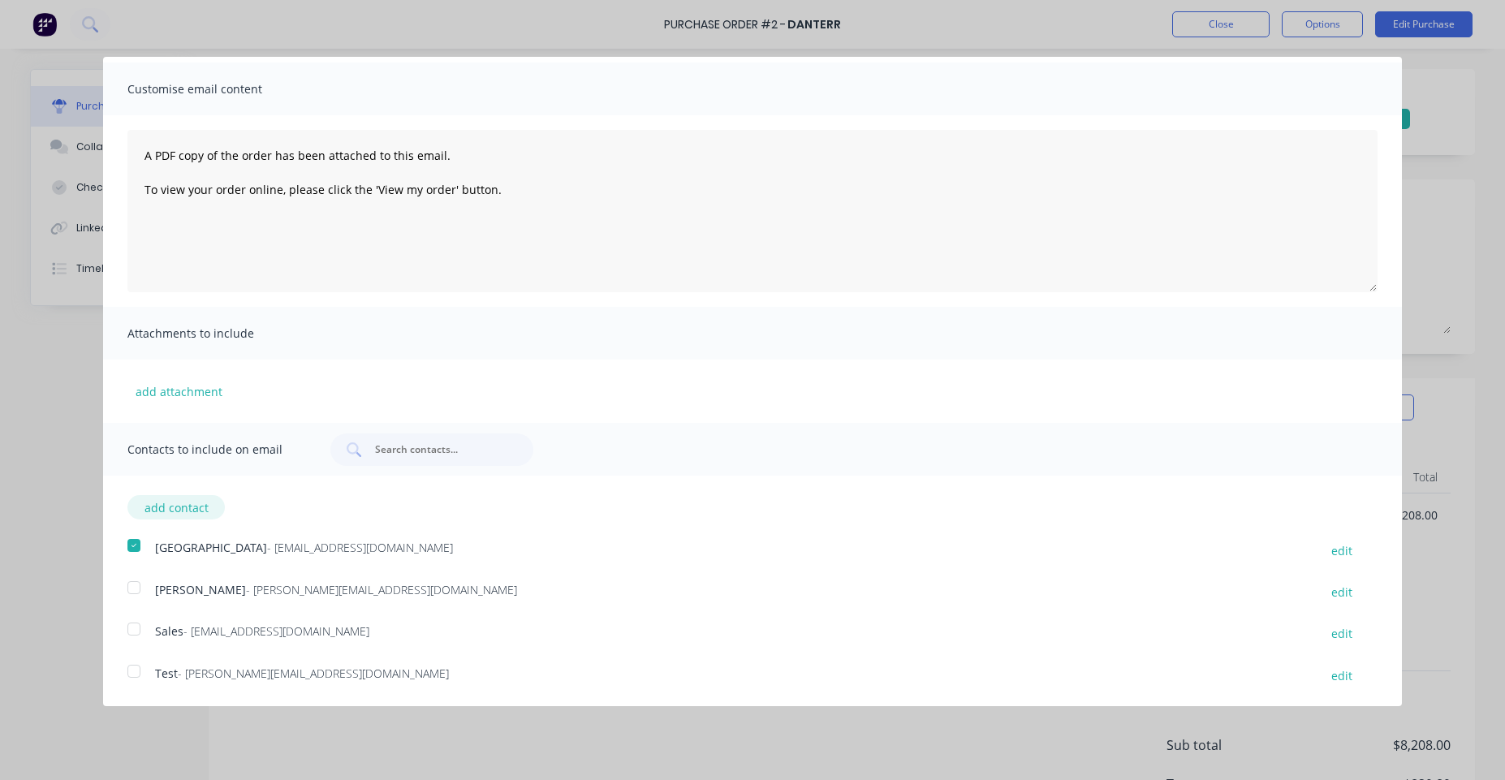
click at [163, 497] on button "add contact" at bounding box center [175, 507] width 97 height 24
select select "AU"
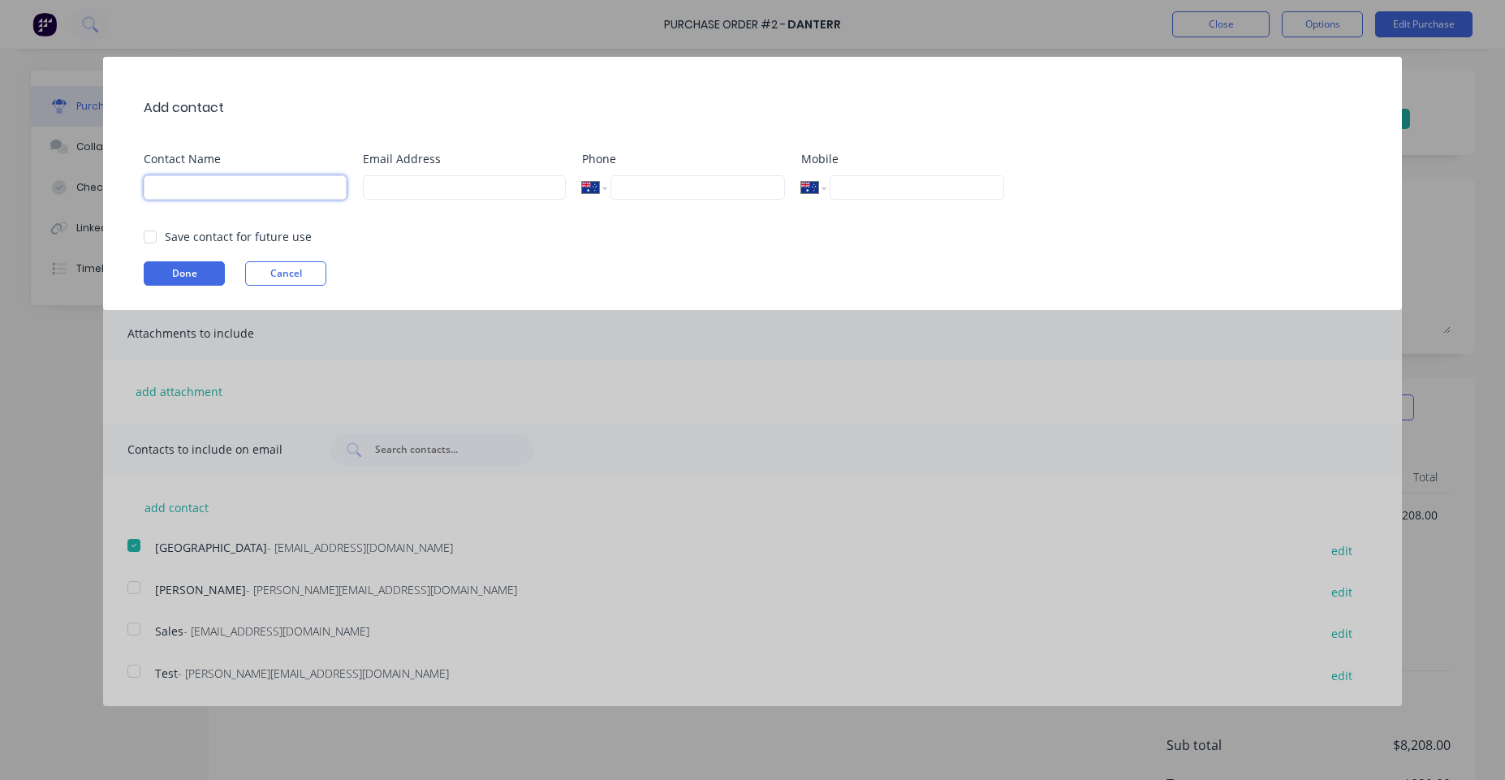
click at [286, 198] on input at bounding box center [245, 187] width 203 height 24
type input "k"
type input "Karmela"
type input "karmela@factory.app"
click at [219, 236] on div "Save contact for future use" at bounding box center [238, 236] width 147 height 17
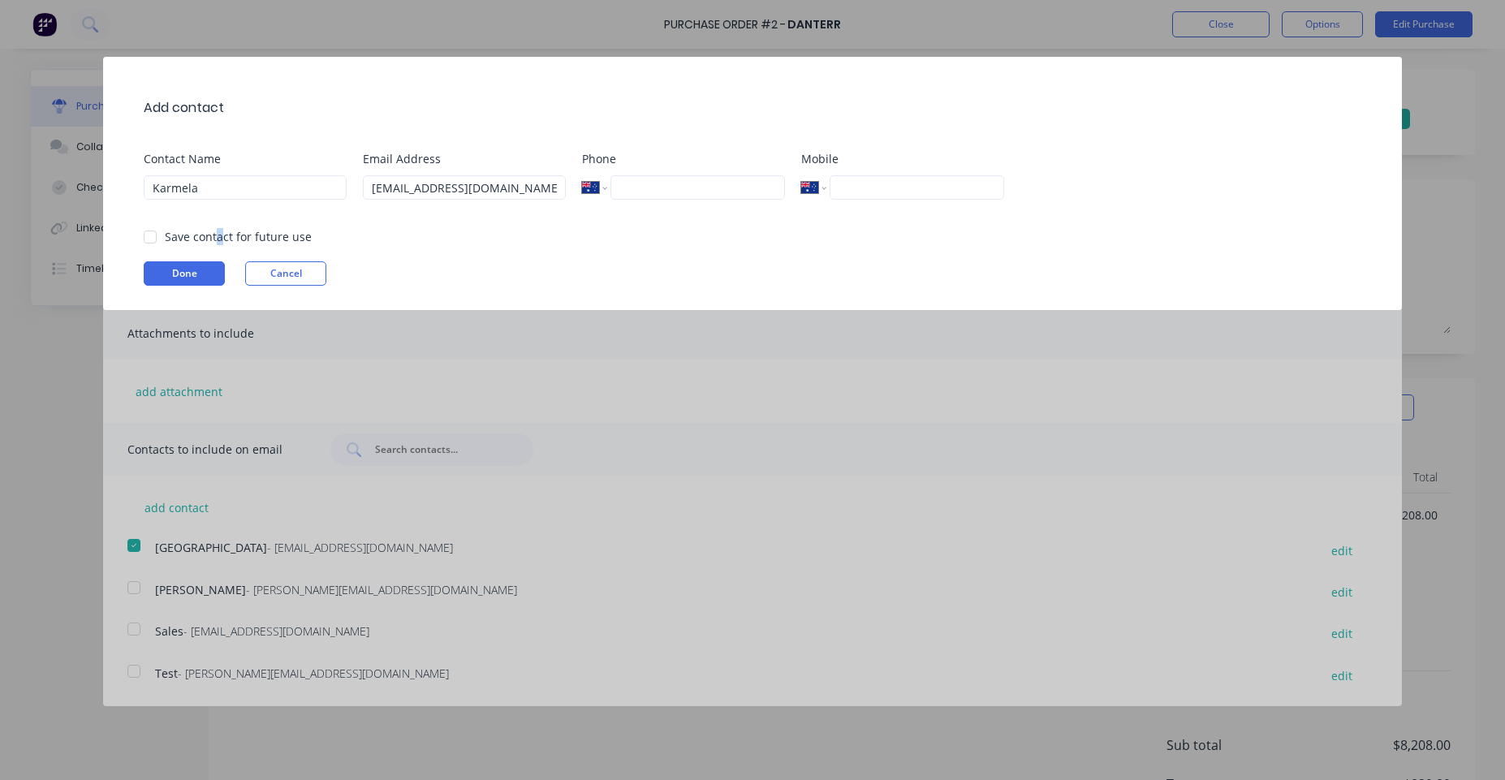
click at [156, 238] on div at bounding box center [150, 237] width 32 height 32
click at [162, 269] on button "Done" at bounding box center [184, 273] width 81 height 24
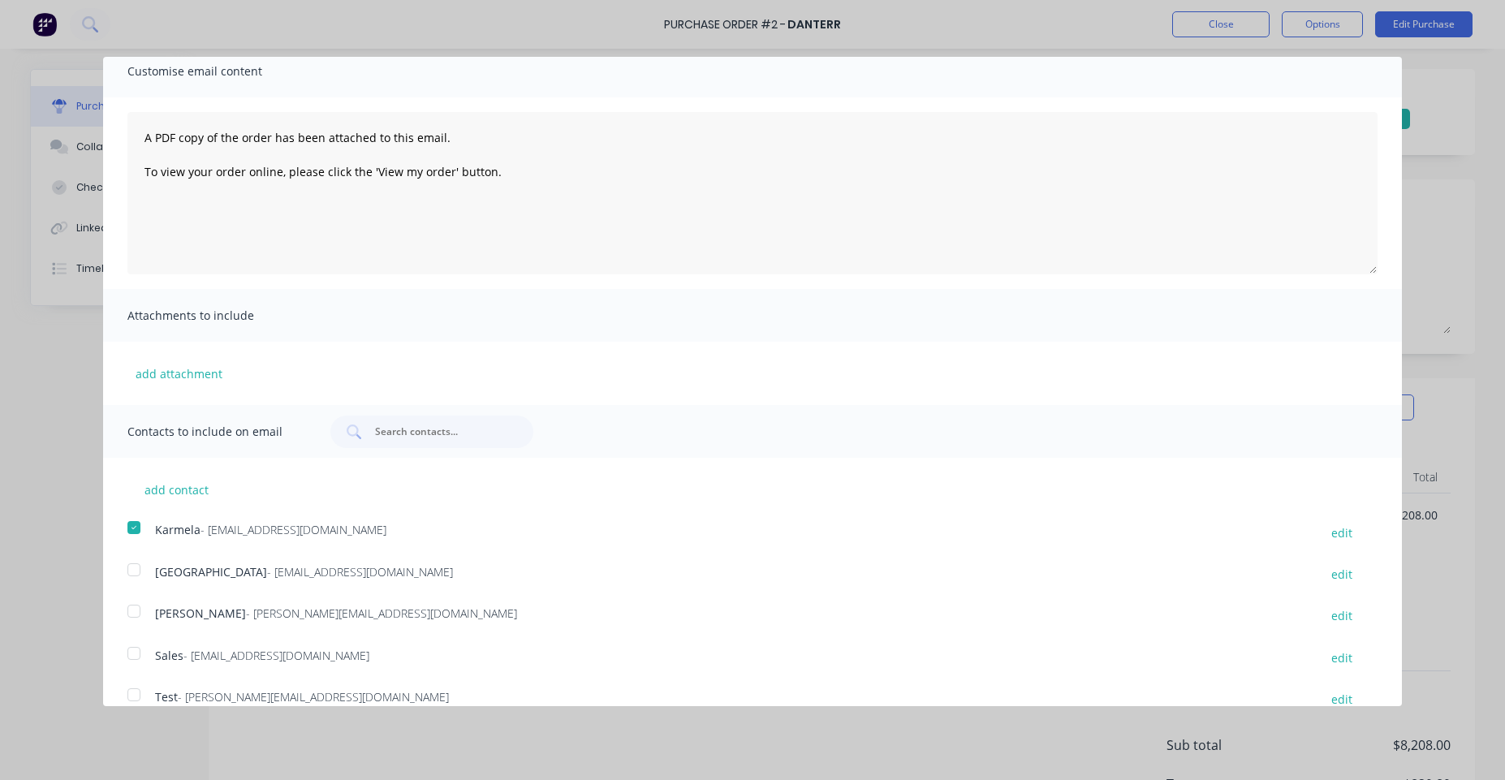
scroll to position [88, 0]
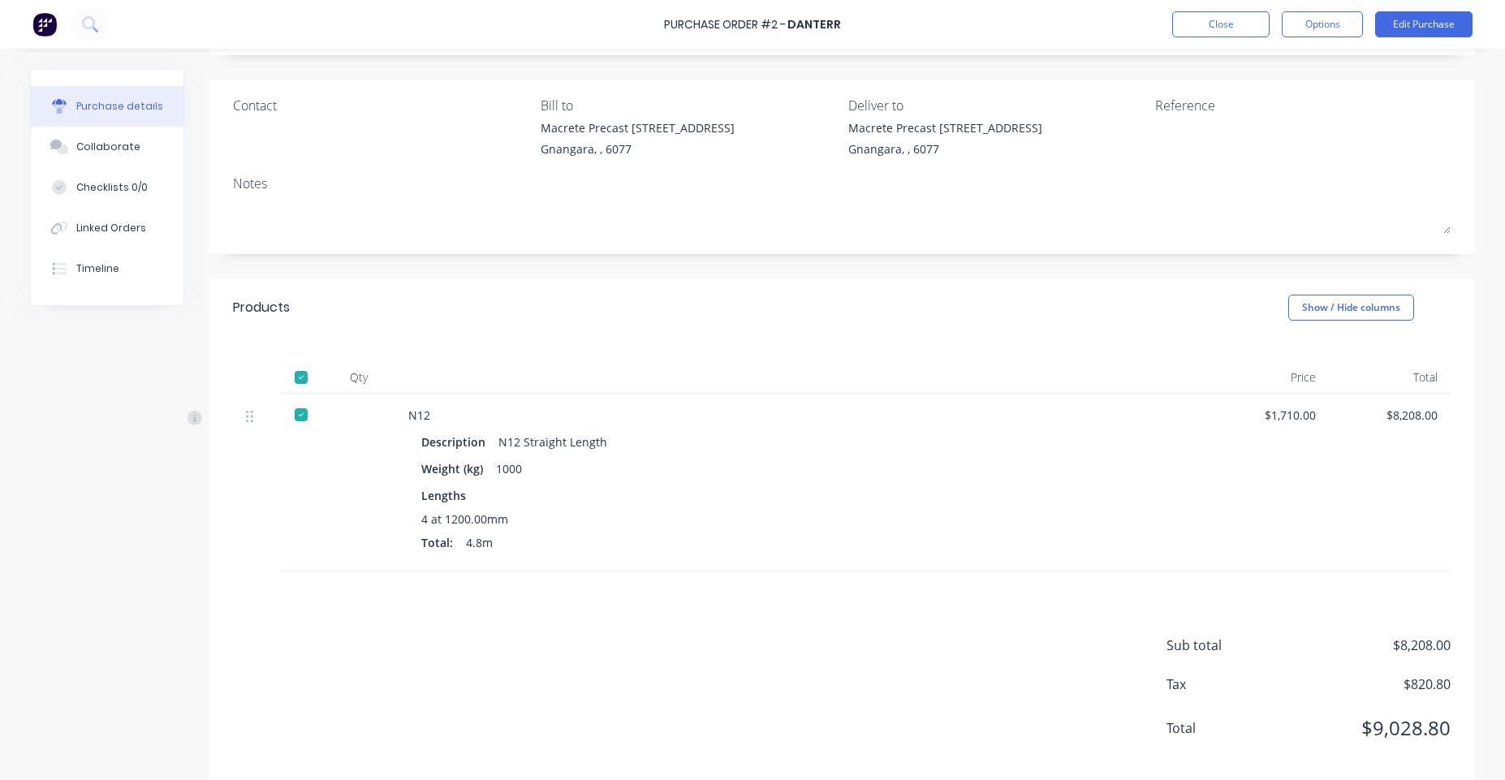
scroll to position [123, 0]
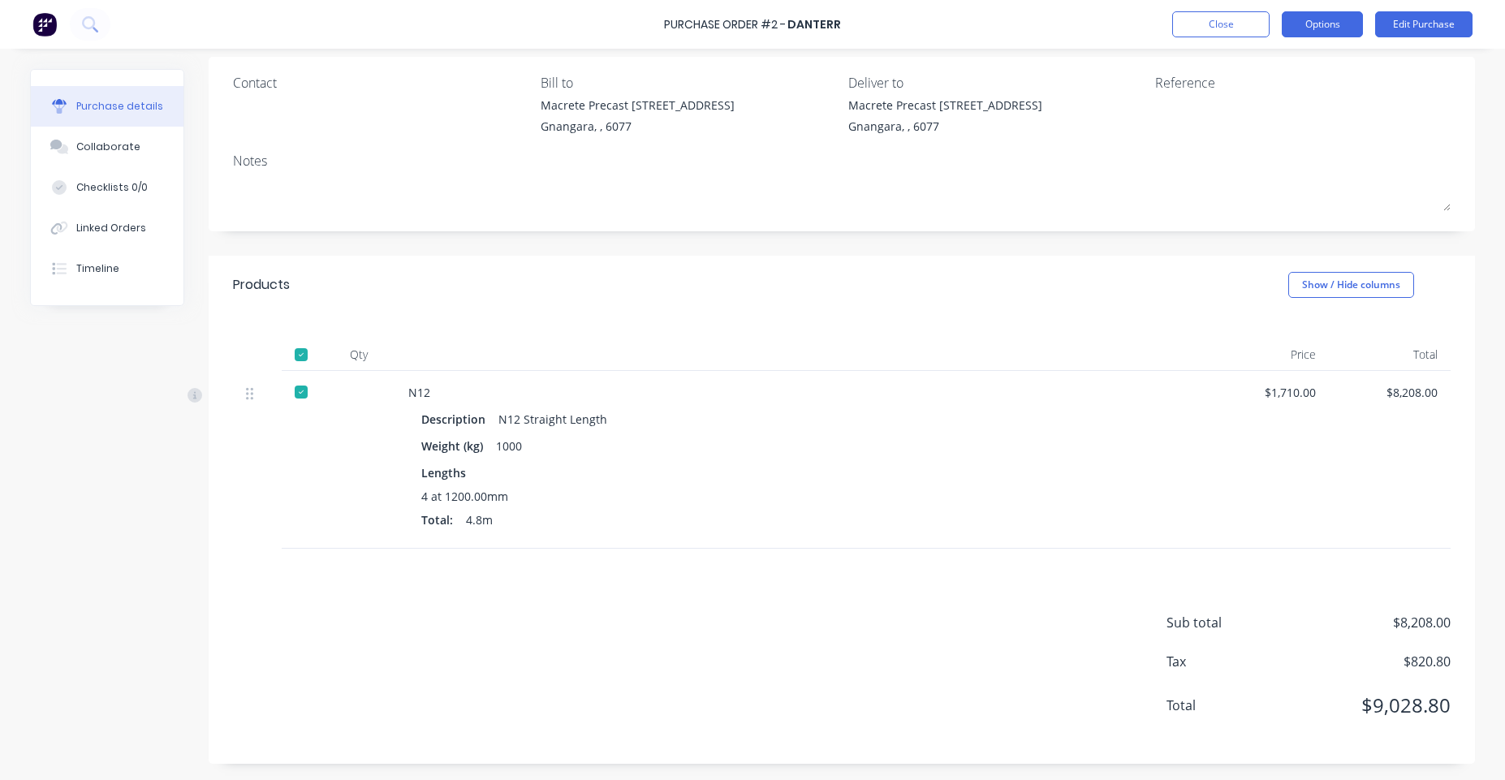
click at [1353, 33] on button "Options" at bounding box center [1321, 24] width 81 height 26
click at [1297, 79] on button "Print / Email" at bounding box center [1285, 66] width 154 height 32
click at [1229, 91] on div "With pricing" at bounding box center [1285, 99] width 125 height 24
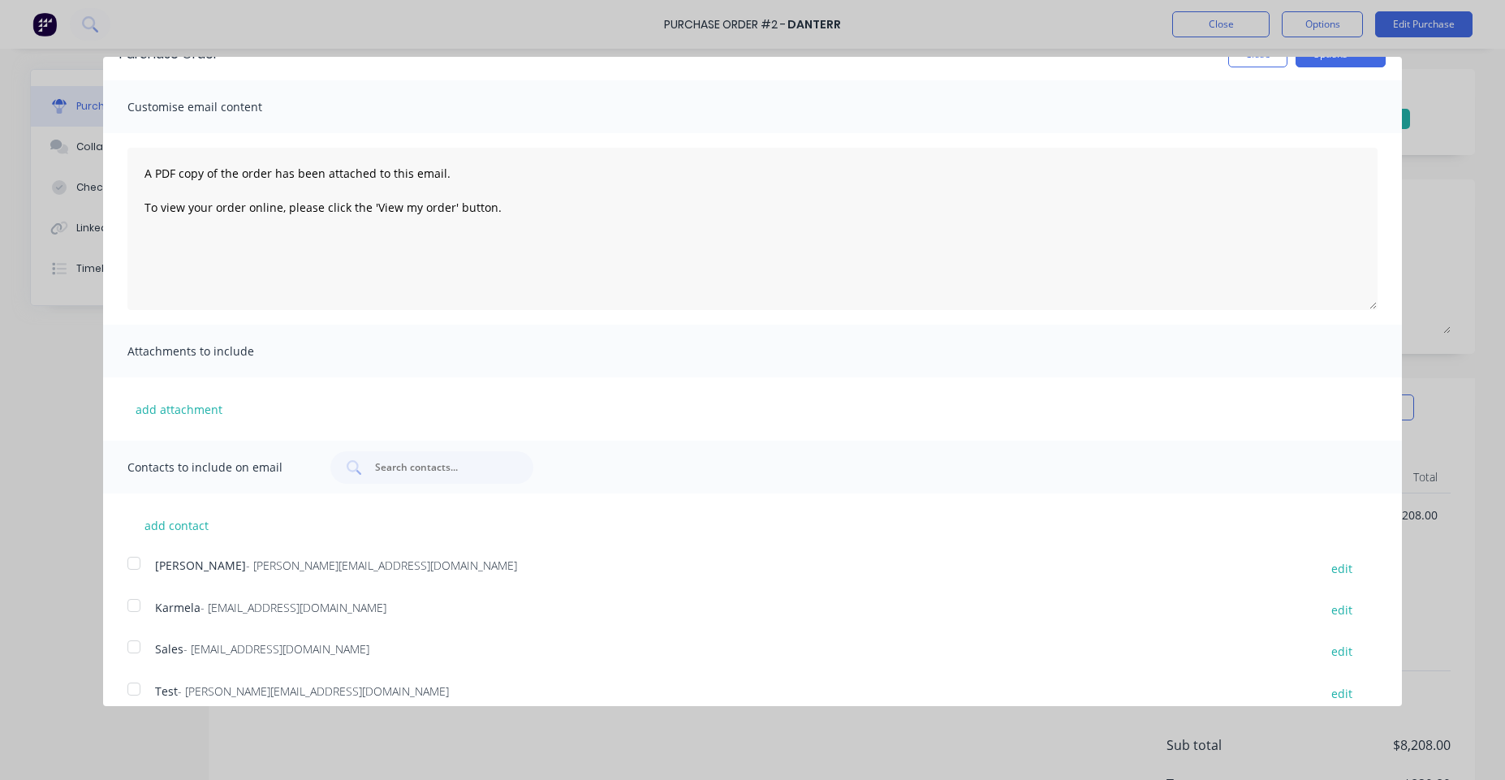
scroll to position [47, 0]
